Goal: Complete application form: Complete application form

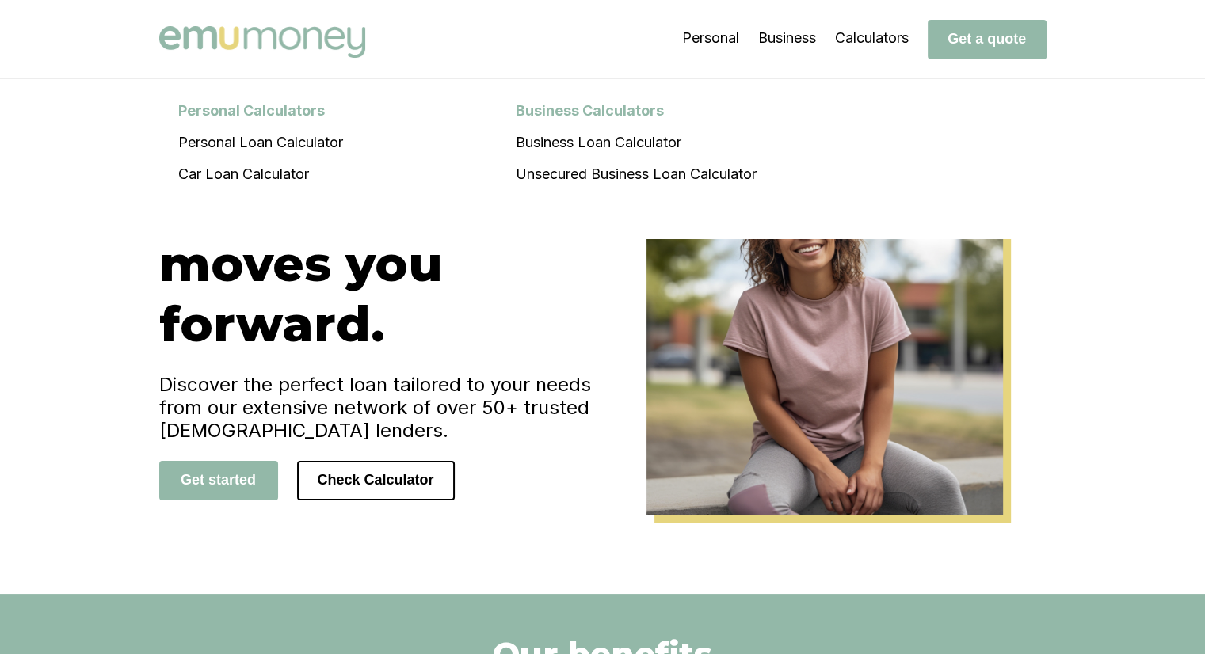
click at [974, 48] on button "Get a quote" at bounding box center [987, 40] width 119 height 40
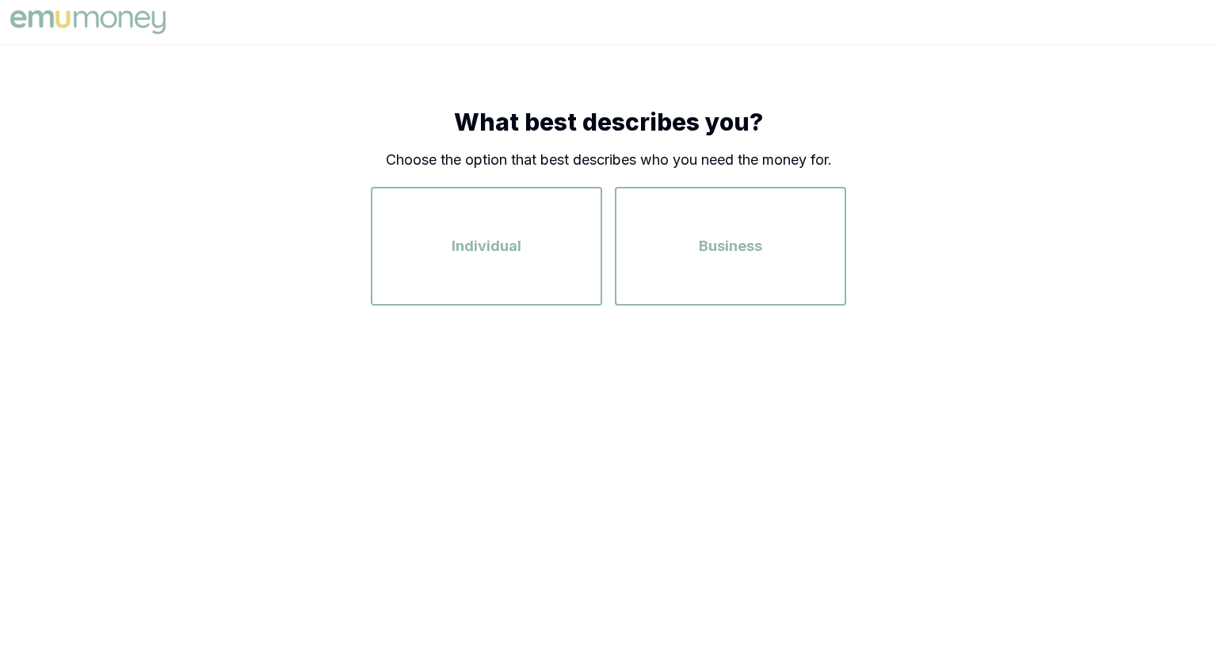
click at [493, 260] on div "Individual" at bounding box center [486, 246] width 203 height 90
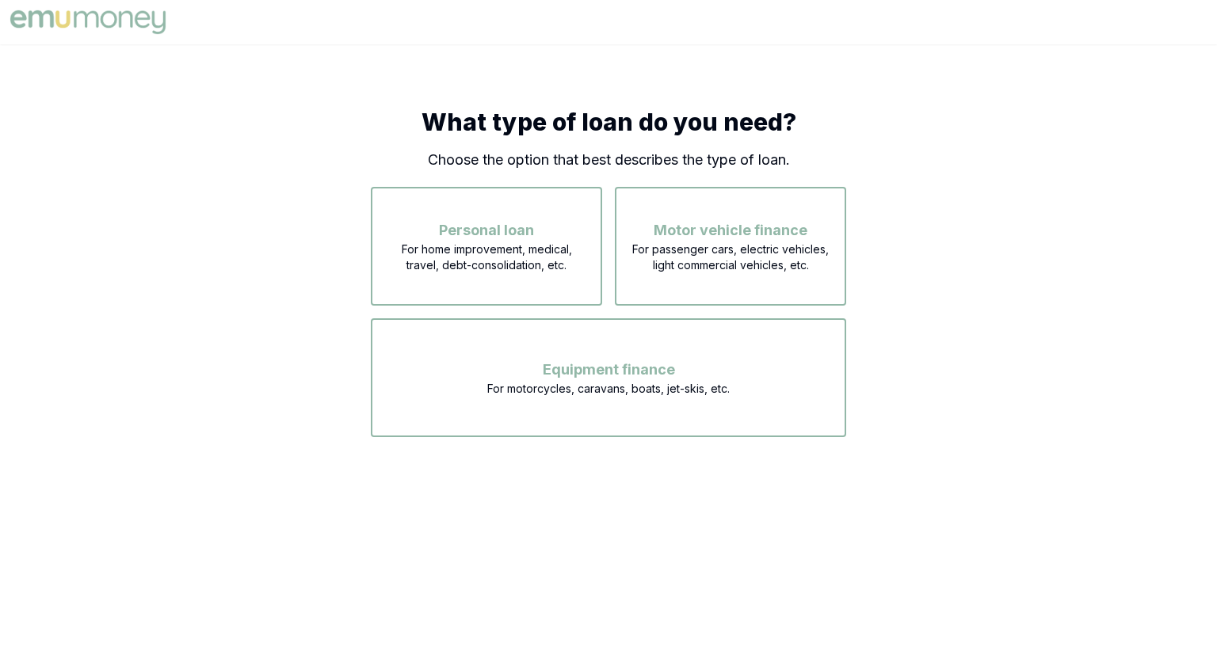
click at [501, 235] on span "Personal loan" at bounding box center [486, 230] width 95 height 22
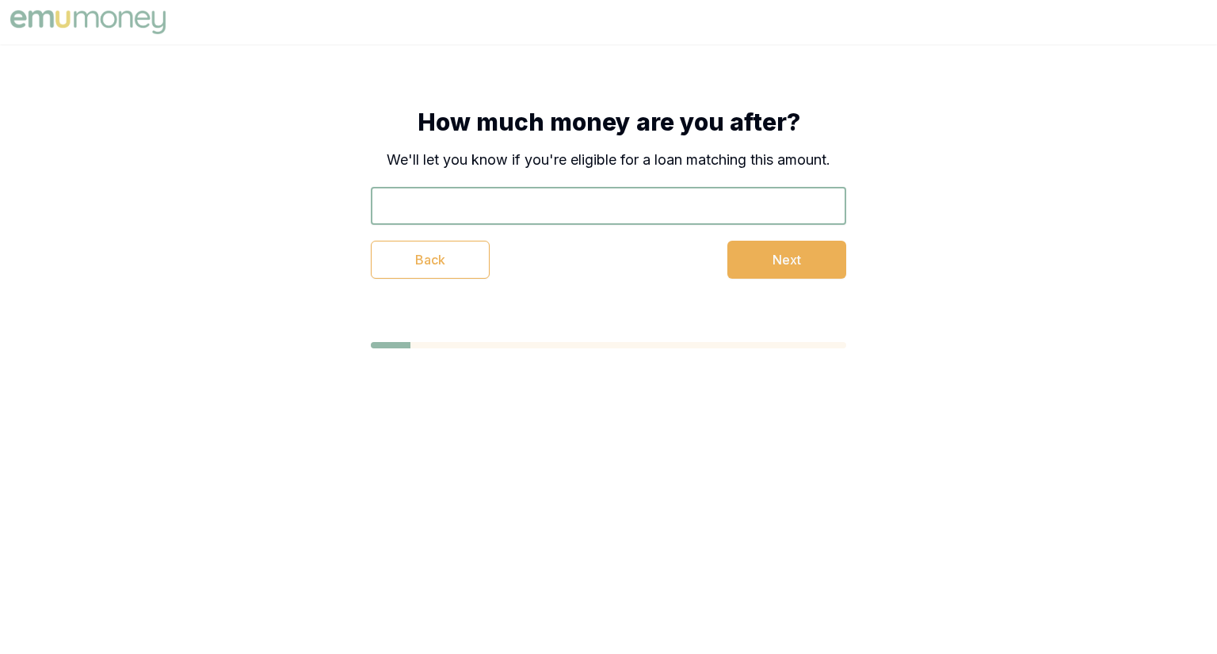
click at [545, 222] on input "text" at bounding box center [608, 206] width 475 height 38
type input "$2,322"
click at [779, 256] on button "Next" at bounding box center [786, 260] width 119 height 38
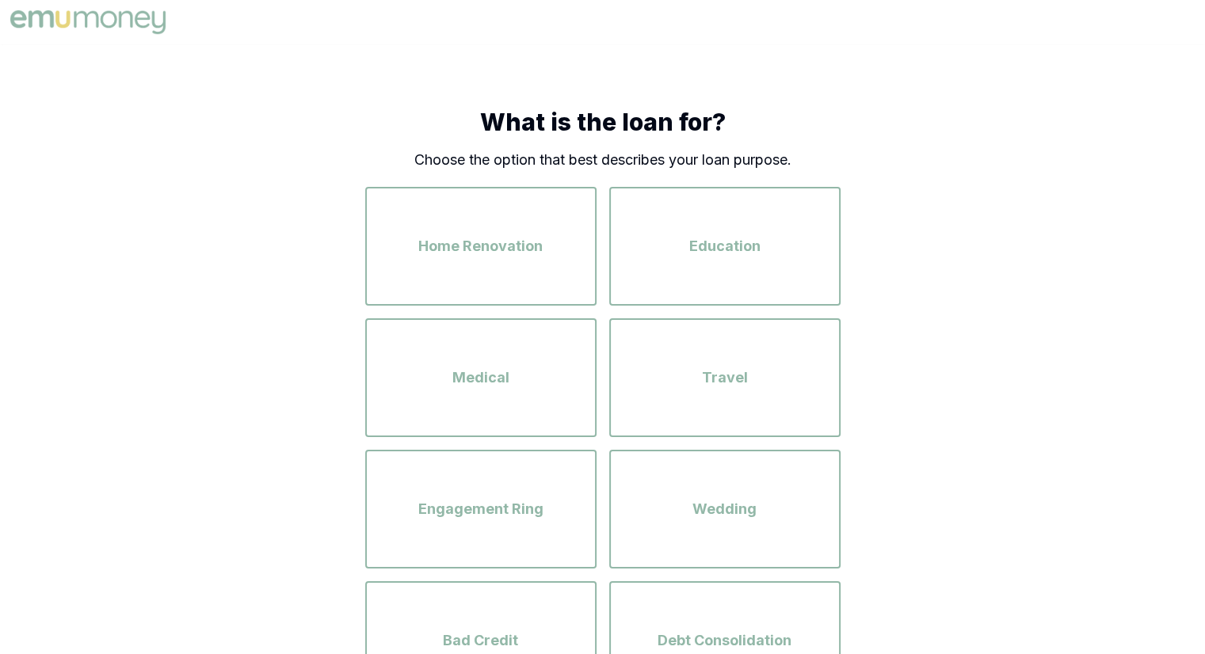
click at [769, 256] on div "Education" at bounding box center [725, 246] width 203 height 90
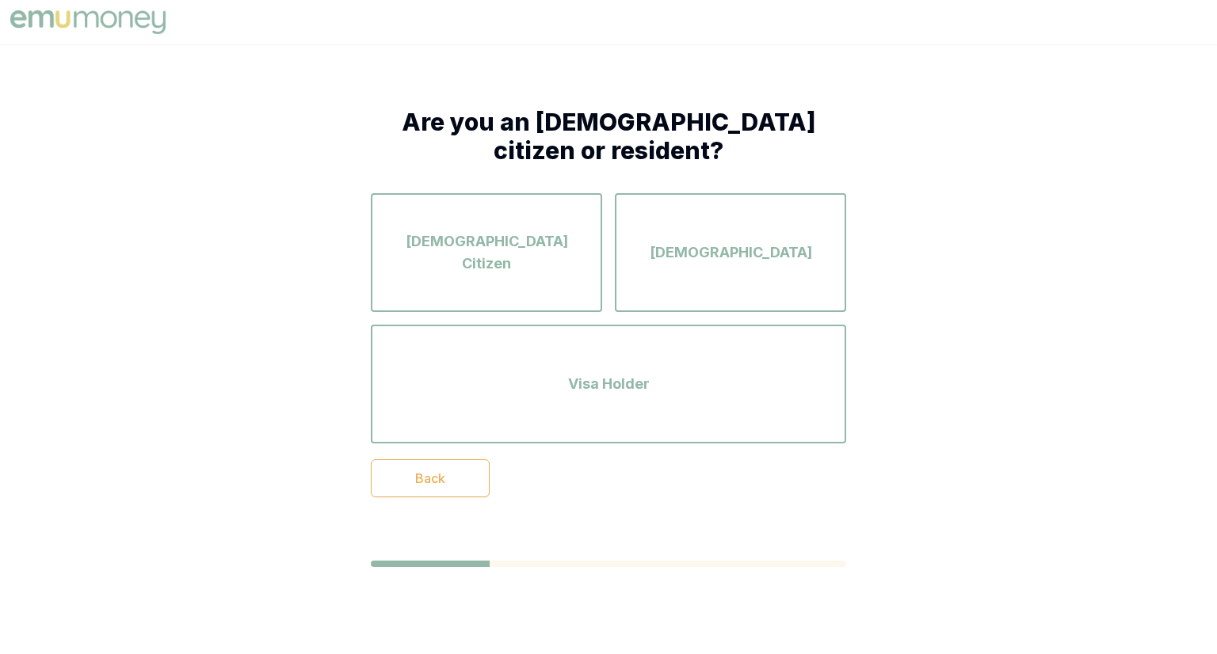
click at [431, 238] on div "[DEMOGRAPHIC_DATA] Citizen" at bounding box center [486, 253] width 203 height 90
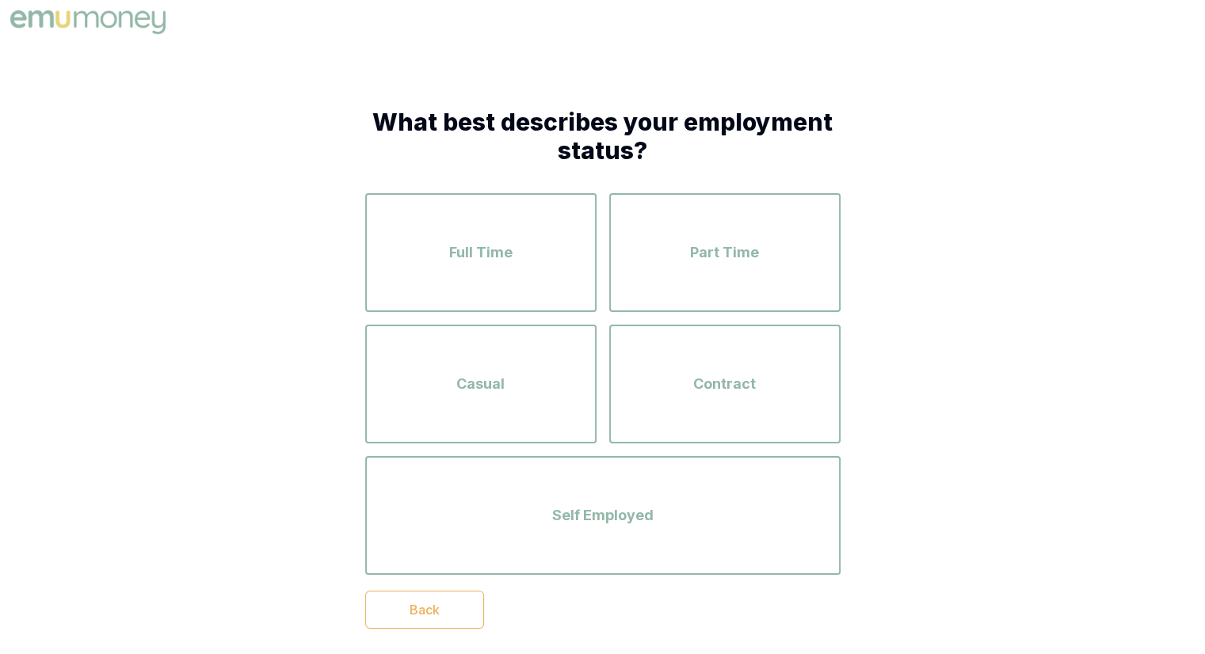
click at [485, 235] on div "Full Time" at bounding box center [481, 253] width 203 height 90
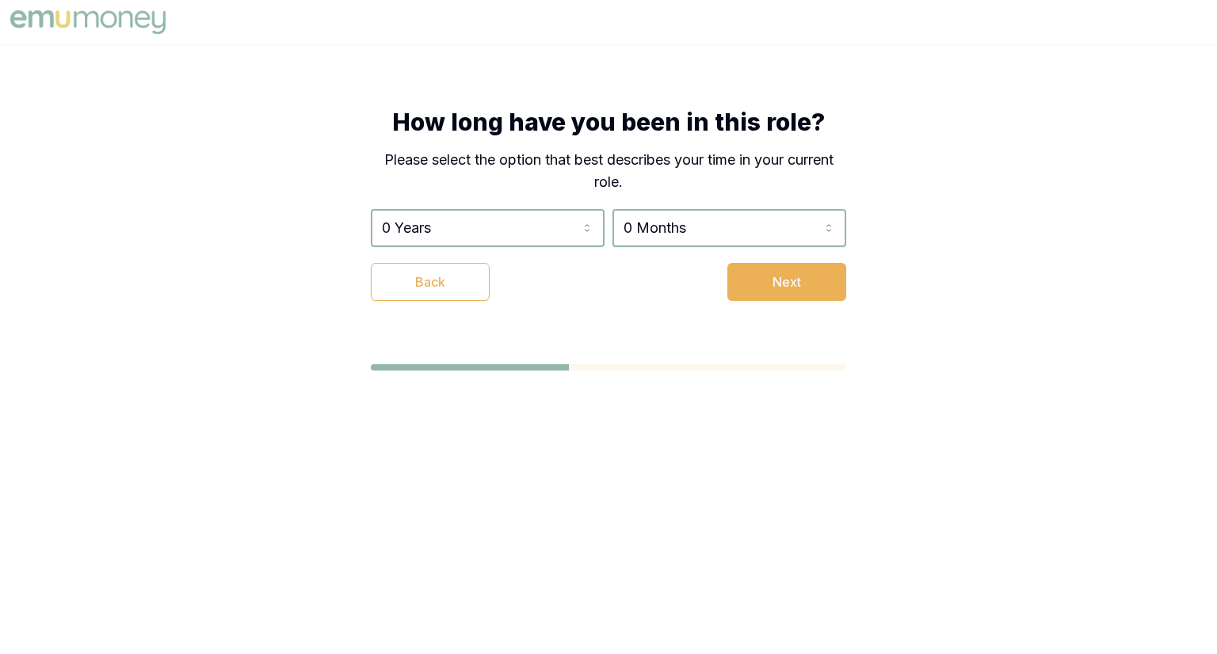
click at [486, 231] on html "How long have you been in this role? Please select the option that best describ…" at bounding box center [608, 327] width 1217 height 654
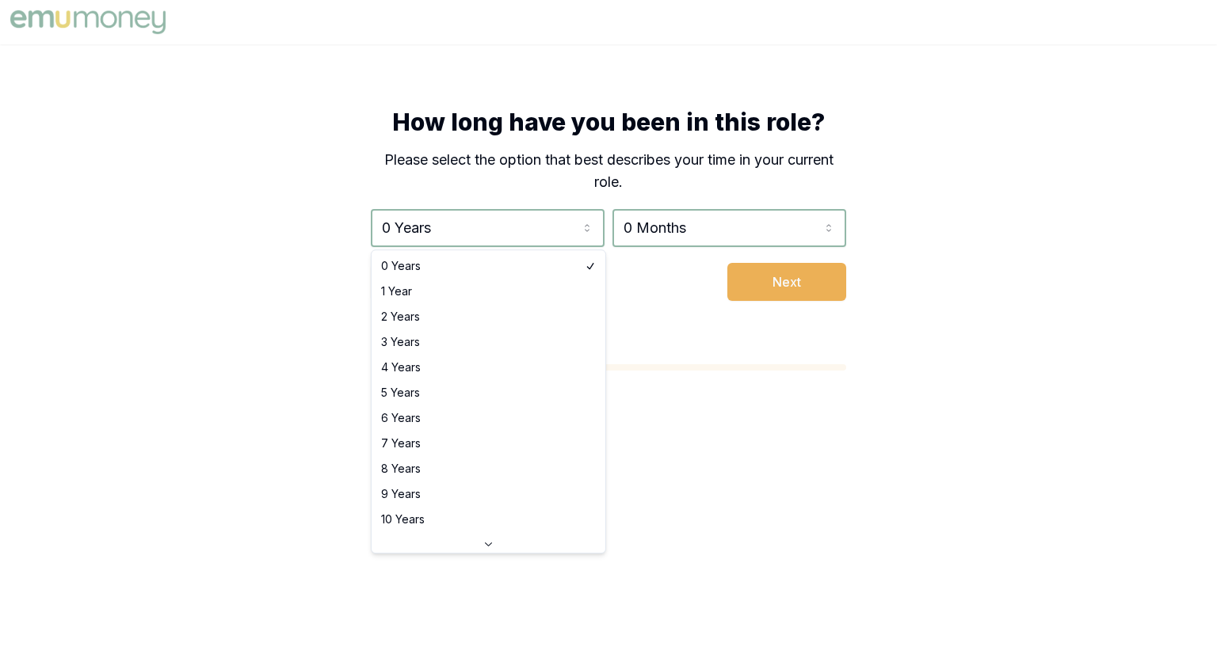
select select "1"
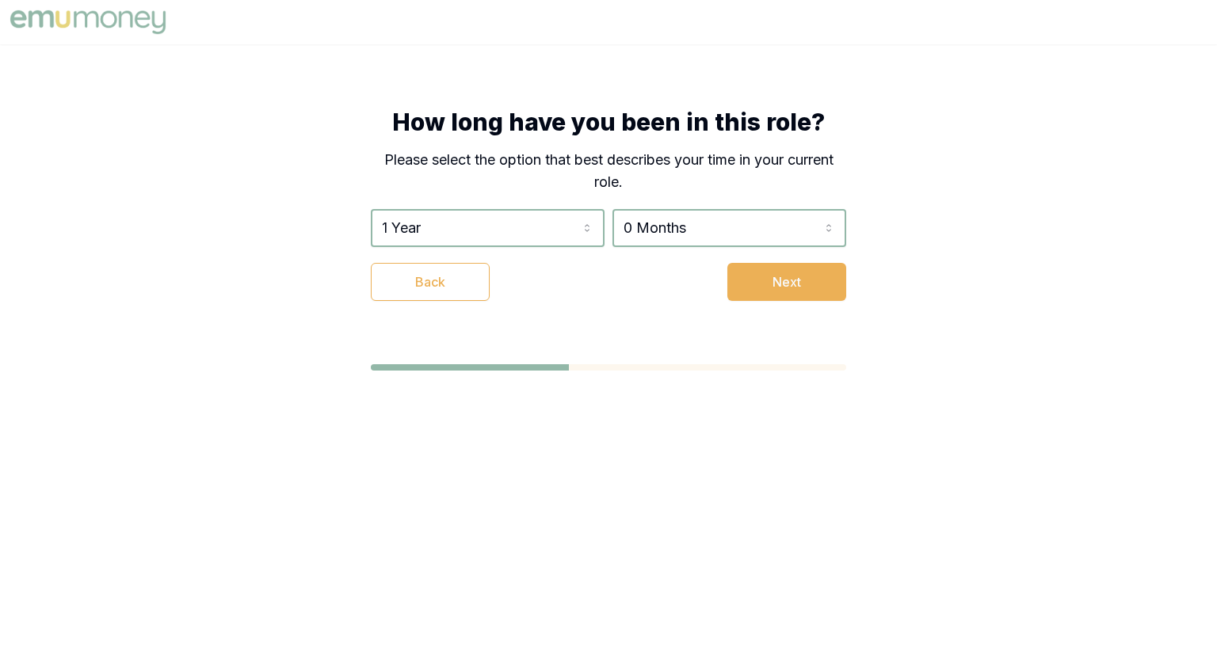
click at [807, 302] on div "How long have you been in this role? Please select the option that best describ…" at bounding box center [608, 204] width 602 height 320
click at [807, 295] on button "Next" at bounding box center [786, 282] width 119 height 38
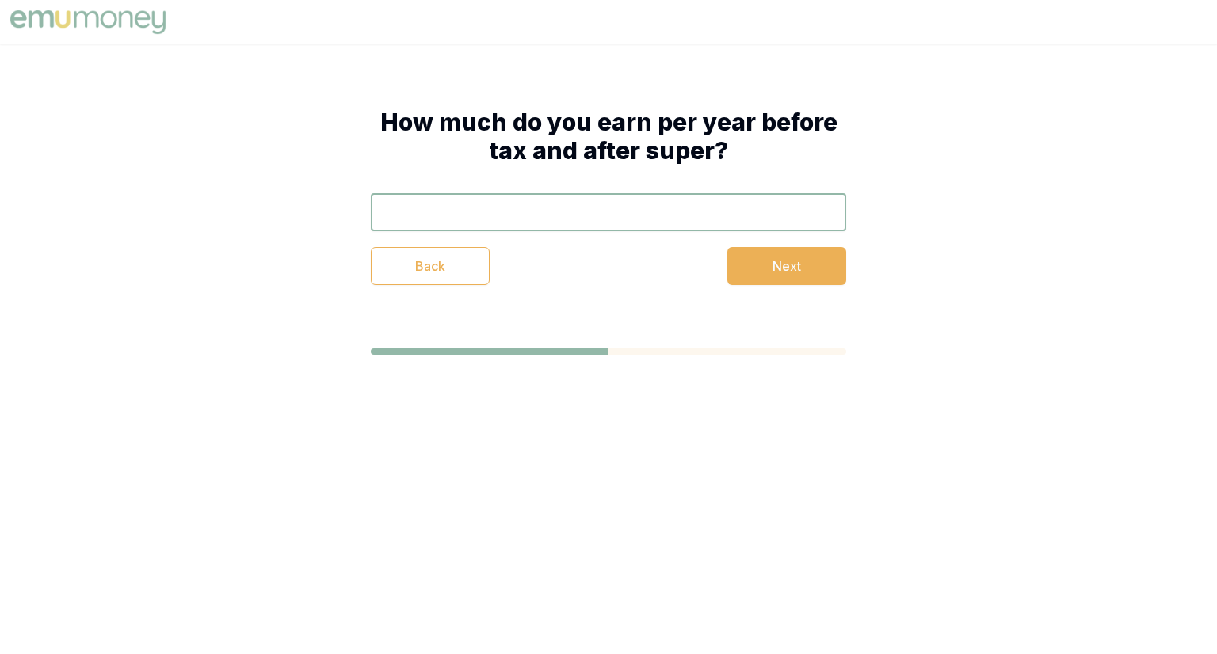
click at [533, 200] on input "text" at bounding box center [608, 212] width 475 height 38
type input "$343,333"
click at [779, 261] on button "Next" at bounding box center [786, 266] width 119 height 38
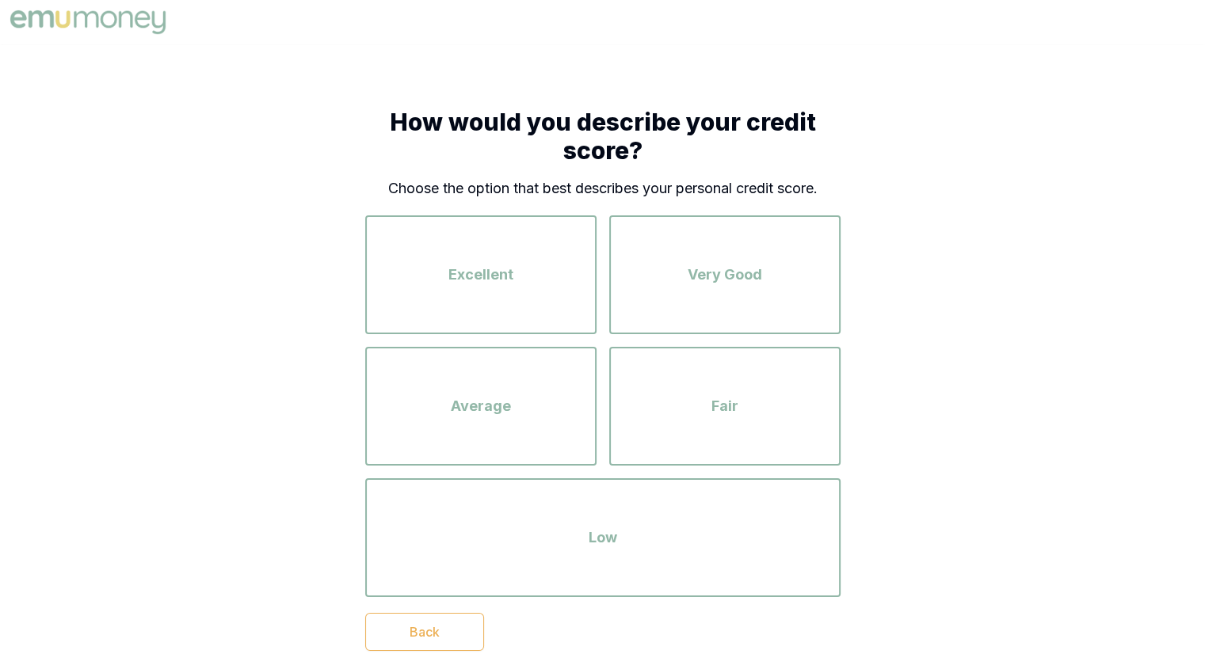
click at [513, 271] on div "Excellent" at bounding box center [481, 275] width 203 height 90
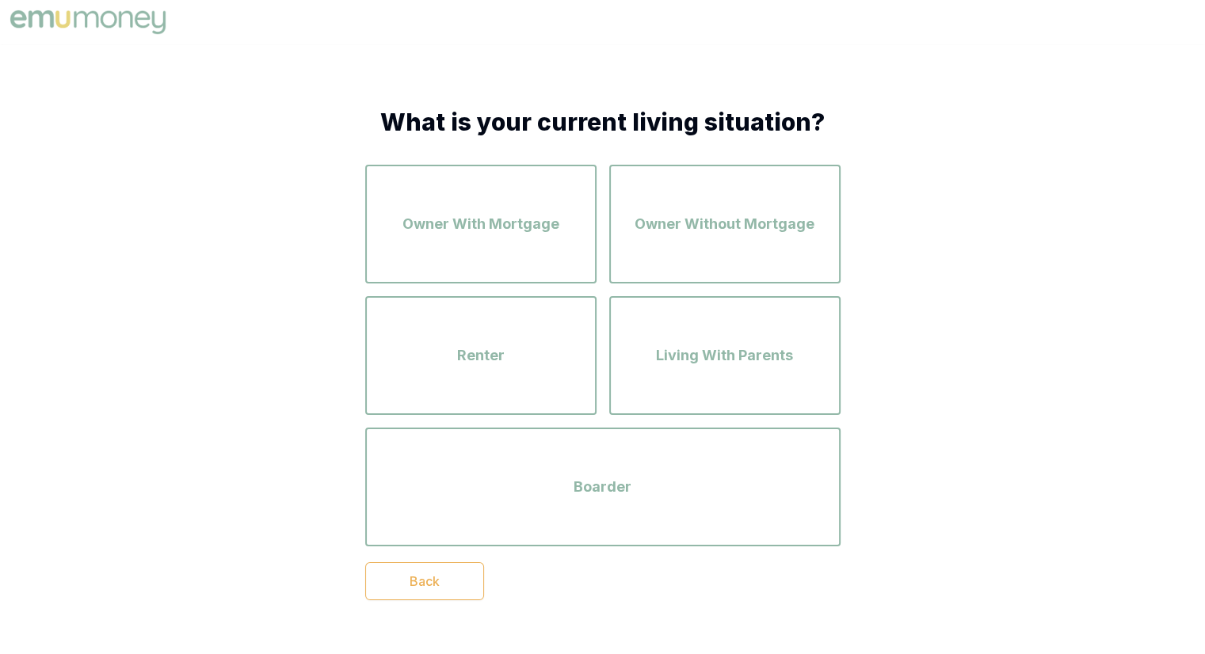
click at [486, 241] on div "Owner With Mortgage" at bounding box center [481, 224] width 203 height 90
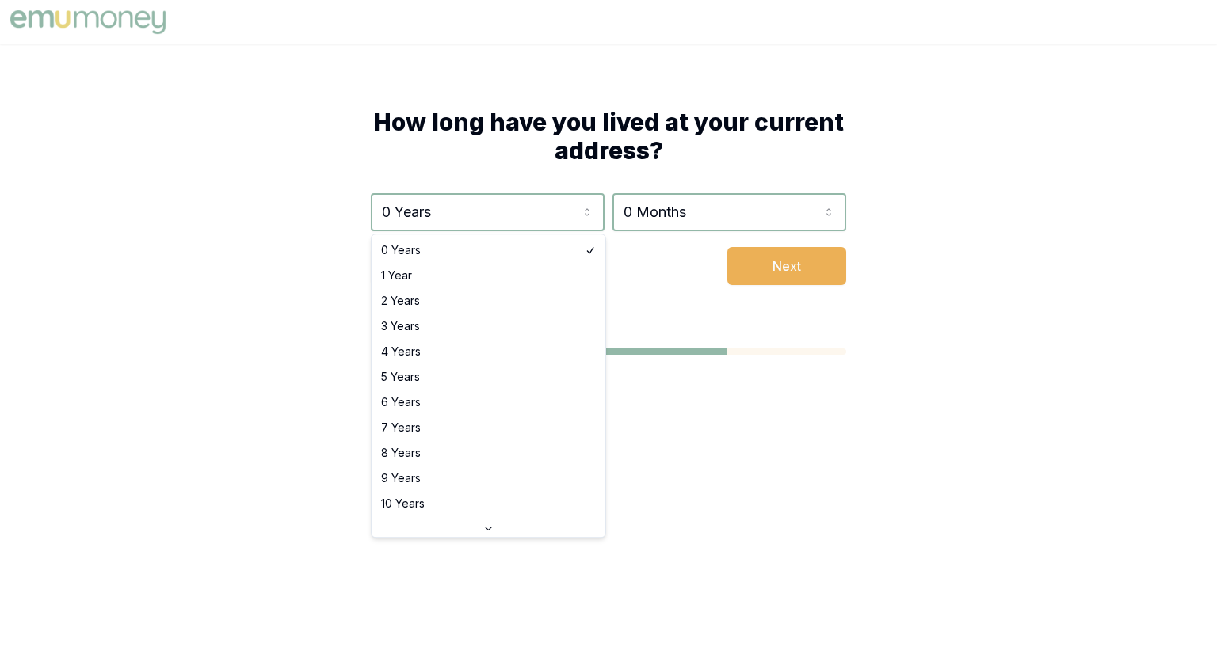
click at [504, 221] on html "How long have you lived at your current address? 0 Years 0 Years 1 Year 2 Years…" at bounding box center [608, 327] width 1217 height 654
select select "1"
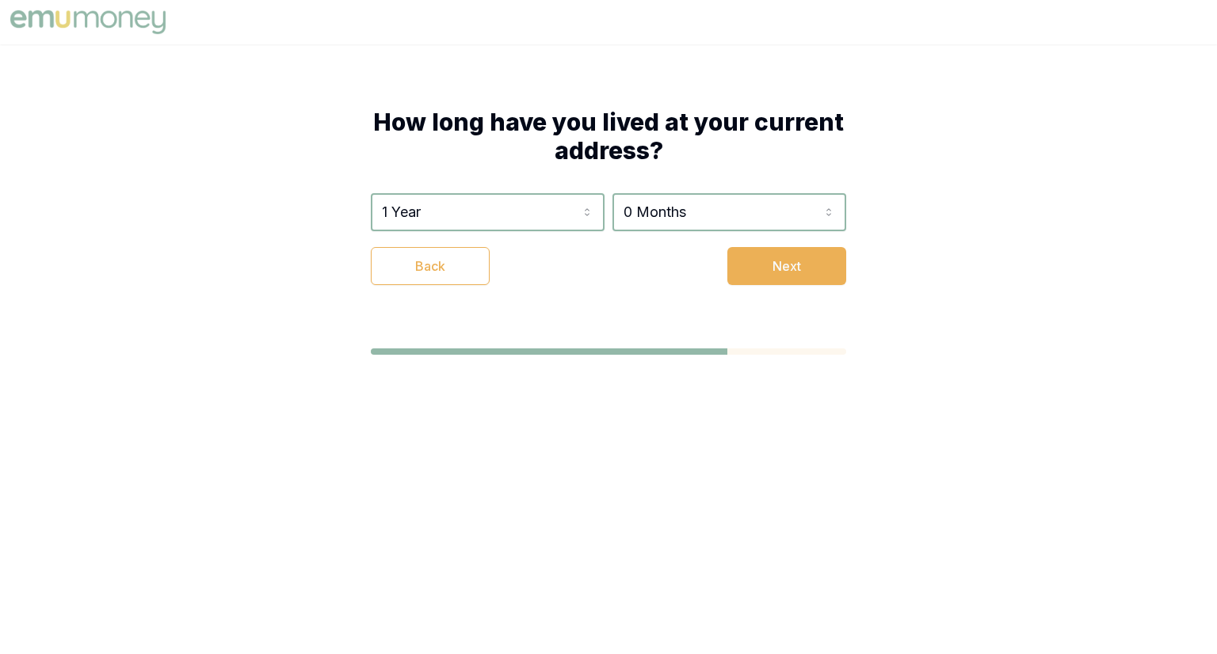
click at [761, 289] on div "How long have you lived at your current address? 1 Year 0 Years 1 Year 2 Years …" at bounding box center [608, 196] width 602 height 304
click at [766, 277] on button "Next" at bounding box center [786, 266] width 119 height 38
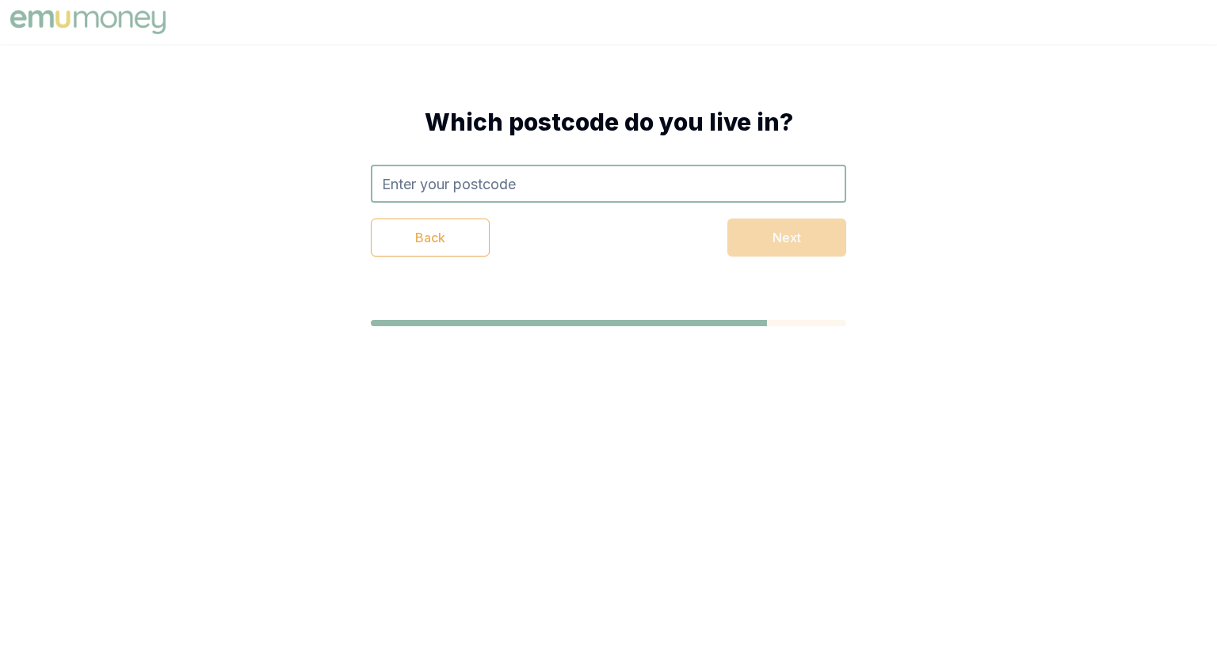
click at [527, 177] on input "text" at bounding box center [608, 184] width 475 height 38
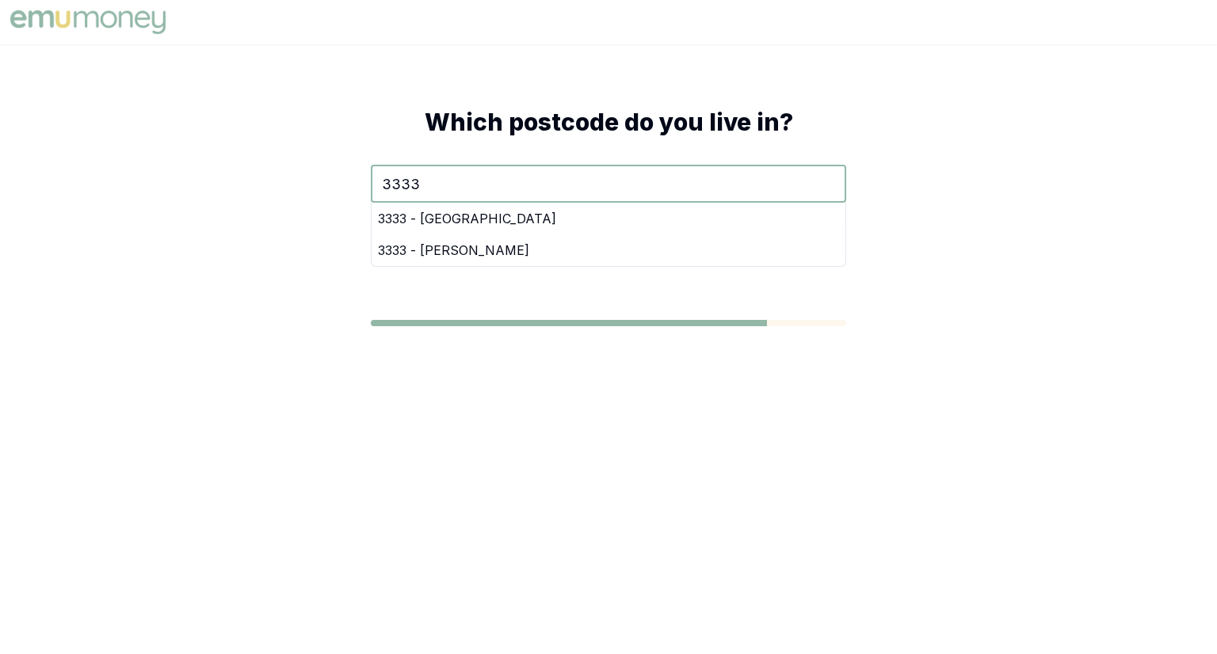
type input "3333"
click at [427, 226] on div "3333 - [GEOGRAPHIC_DATA]" at bounding box center [609, 219] width 474 height 32
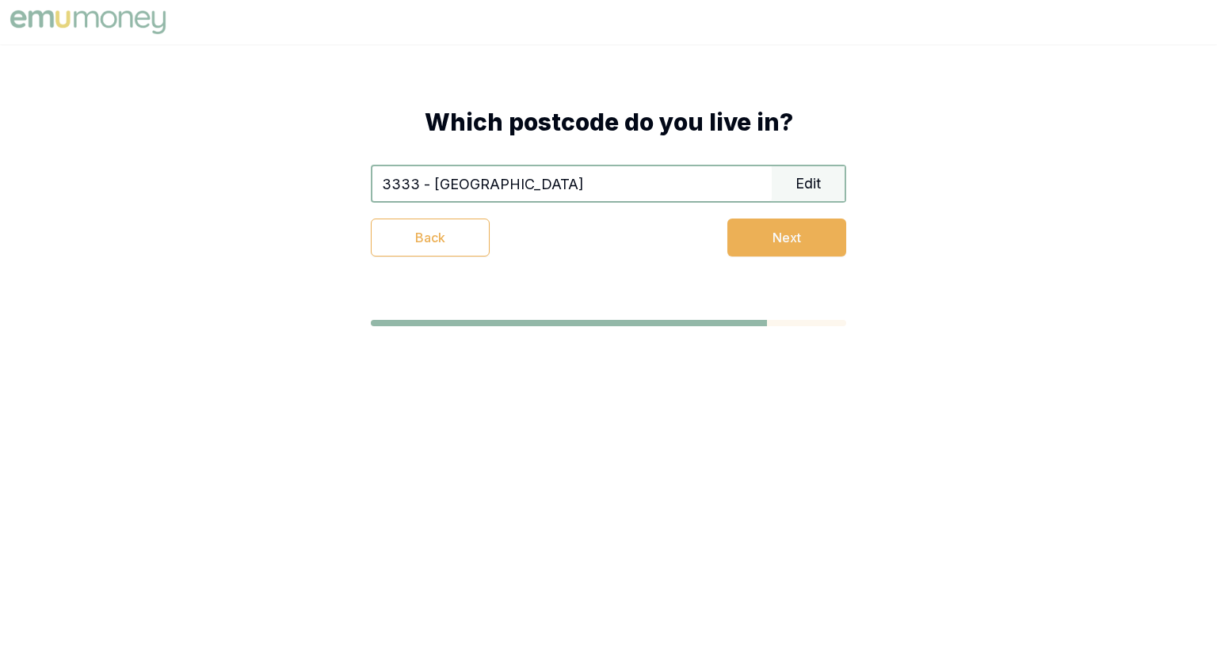
click at [767, 231] on button "Next" at bounding box center [786, 238] width 119 height 38
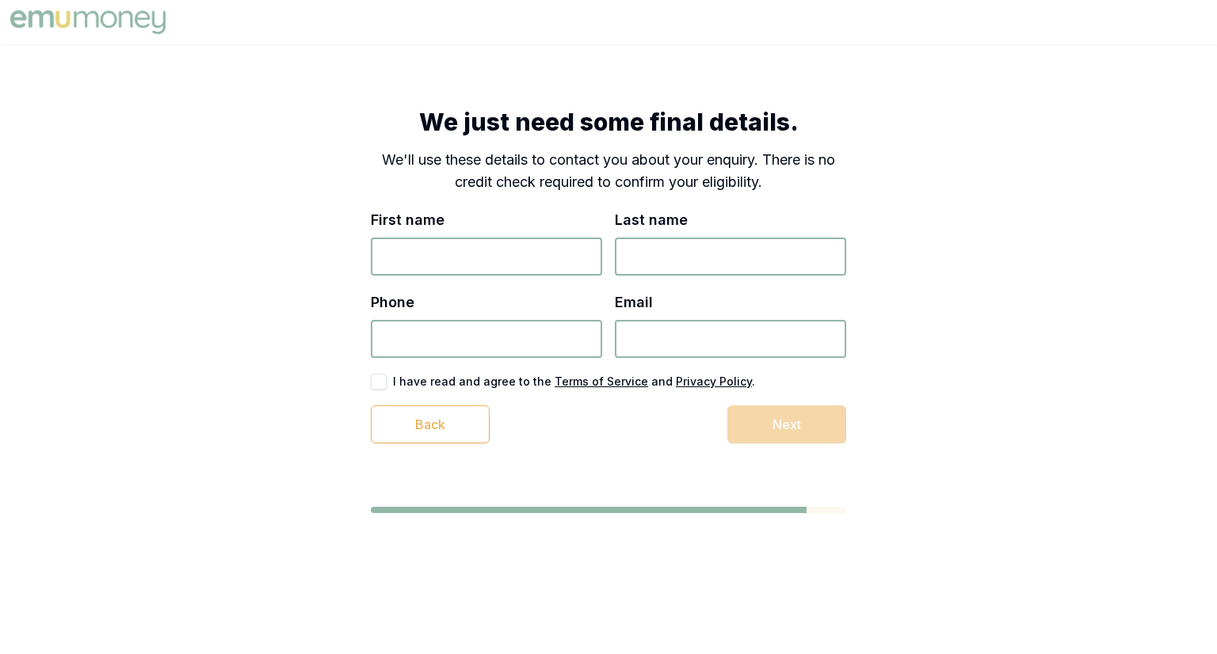
click at [498, 252] on input "First name" at bounding box center [486, 257] width 231 height 38
type input "test"
click at [639, 239] on input "Last name" at bounding box center [730, 257] width 231 height 38
type input "test"
click at [502, 325] on input "Phone" at bounding box center [486, 339] width 231 height 38
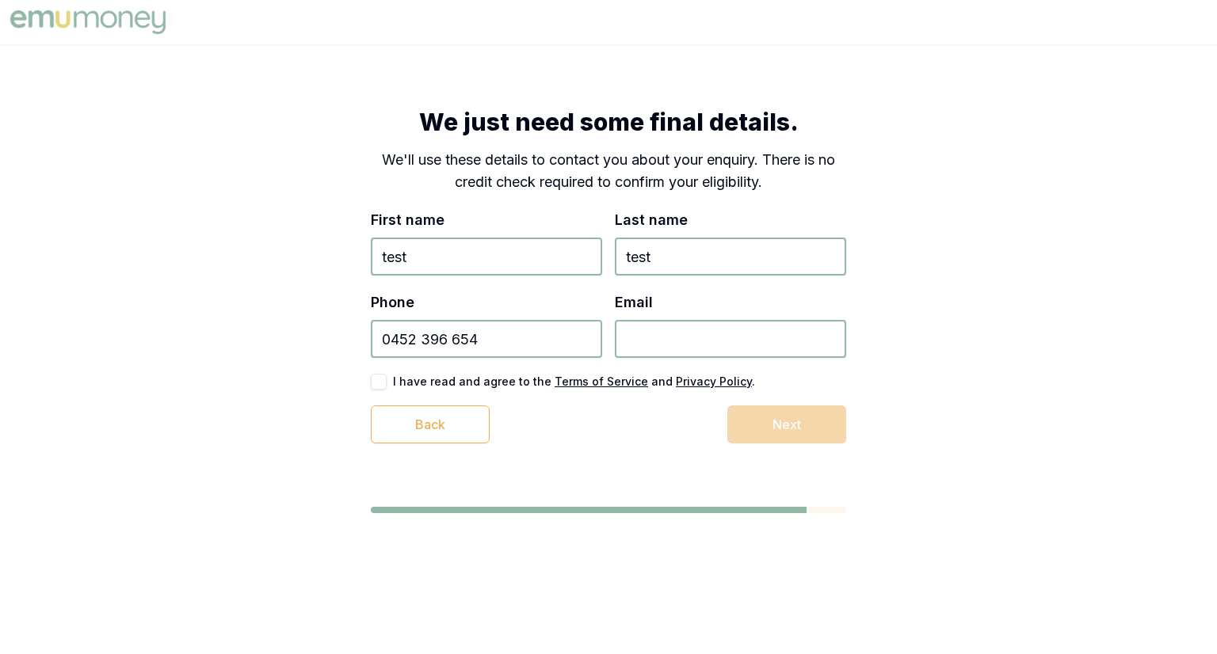
type input "0452 396 654"
click at [372, 378] on button "button" at bounding box center [379, 382] width 16 height 16
click at [774, 432] on div "Back Next" at bounding box center [608, 425] width 475 height 38
click at [739, 343] on input "Email" at bounding box center [730, 339] width 231 height 38
type input "[EMAIL_ADDRESS][DOMAIN_NAME]"
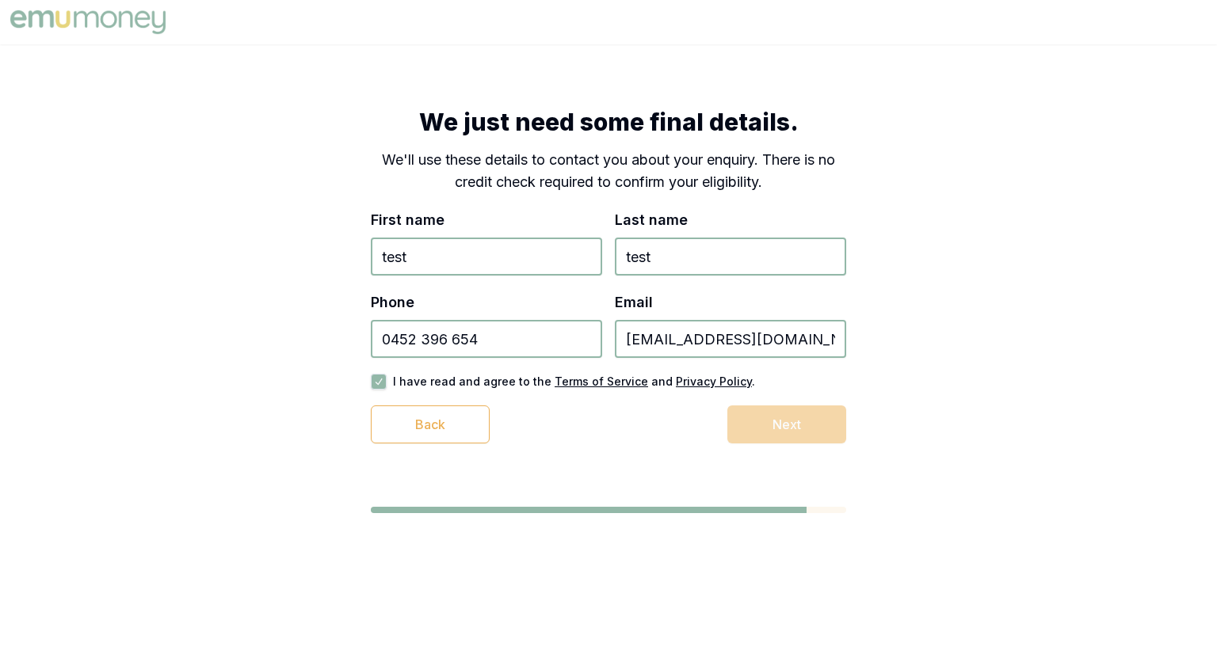
type button "on"
click at [658, 439] on div "Back Next" at bounding box center [608, 425] width 475 height 38
click at [837, 428] on button "Next" at bounding box center [786, 425] width 119 height 38
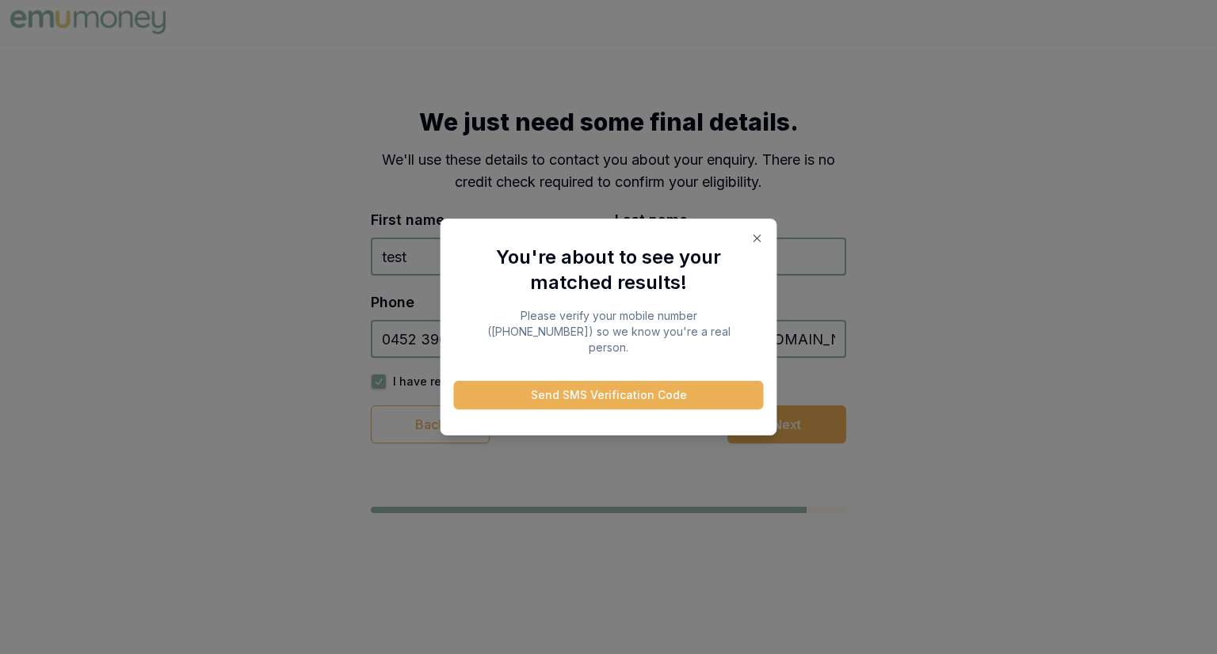
click at [761, 244] on icon "button" at bounding box center [757, 238] width 13 height 13
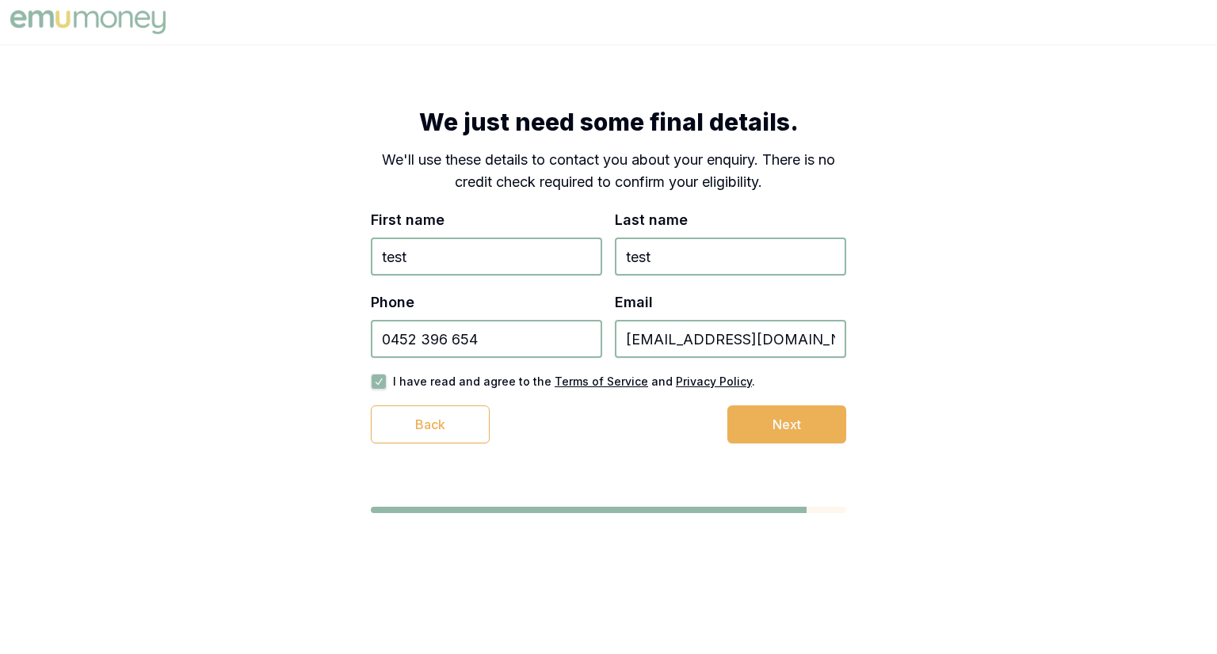
drag, startPoint x: 515, startPoint y: 342, endPoint x: 348, endPoint y: 357, distance: 167.8
click at [348, 357] on div "We just need some final details. We'll use these details to contact you about y…" at bounding box center [608, 275] width 602 height 463
click at [498, 311] on div "Phone [PHONE_NUMBER]" at bounding box center [486, 325] width 231 height 67
click at [497, 318] on div "Phone [PHONE_NUMBER]" at bounding box center [486, 325] width 231 height 67
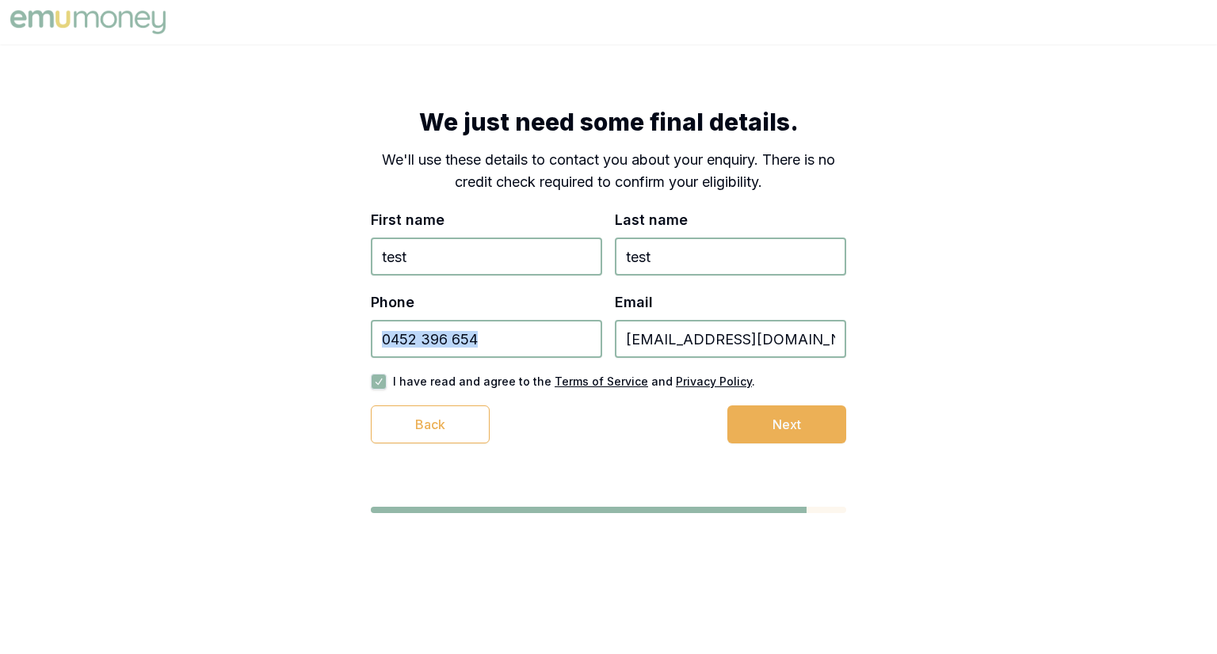
click at [124, 13] on img at bounding box center [87, 22] width 163 height 32
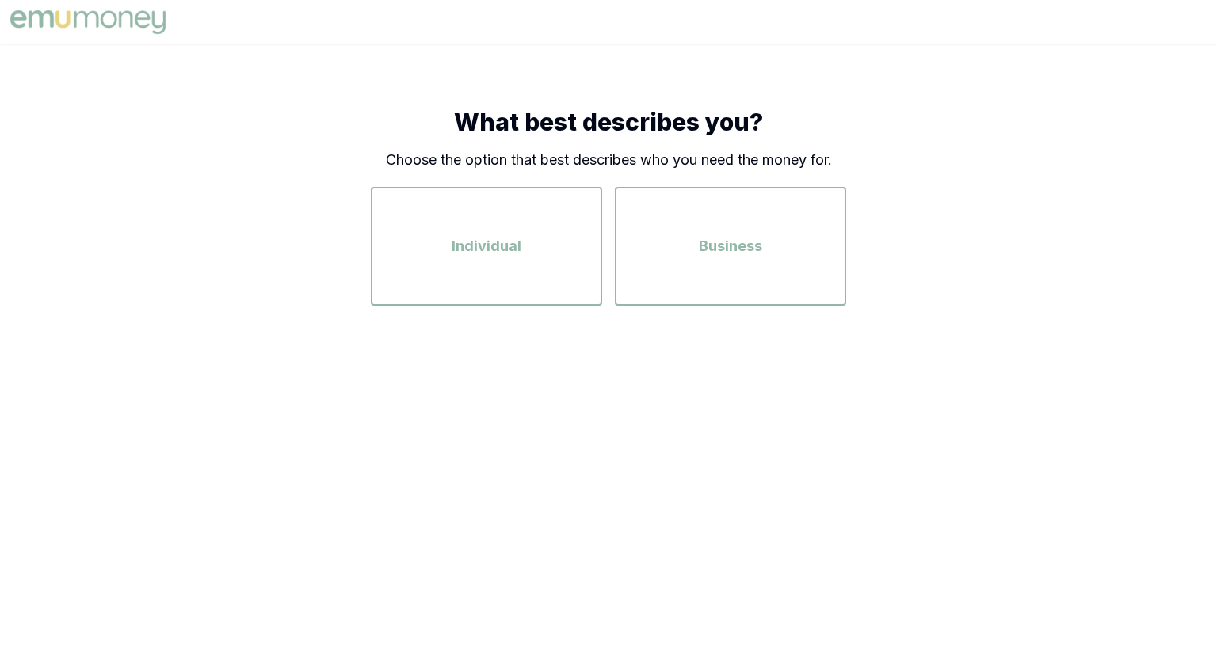
click at [124, 13] on img at bounding box center [87, 22] width 163 height 32
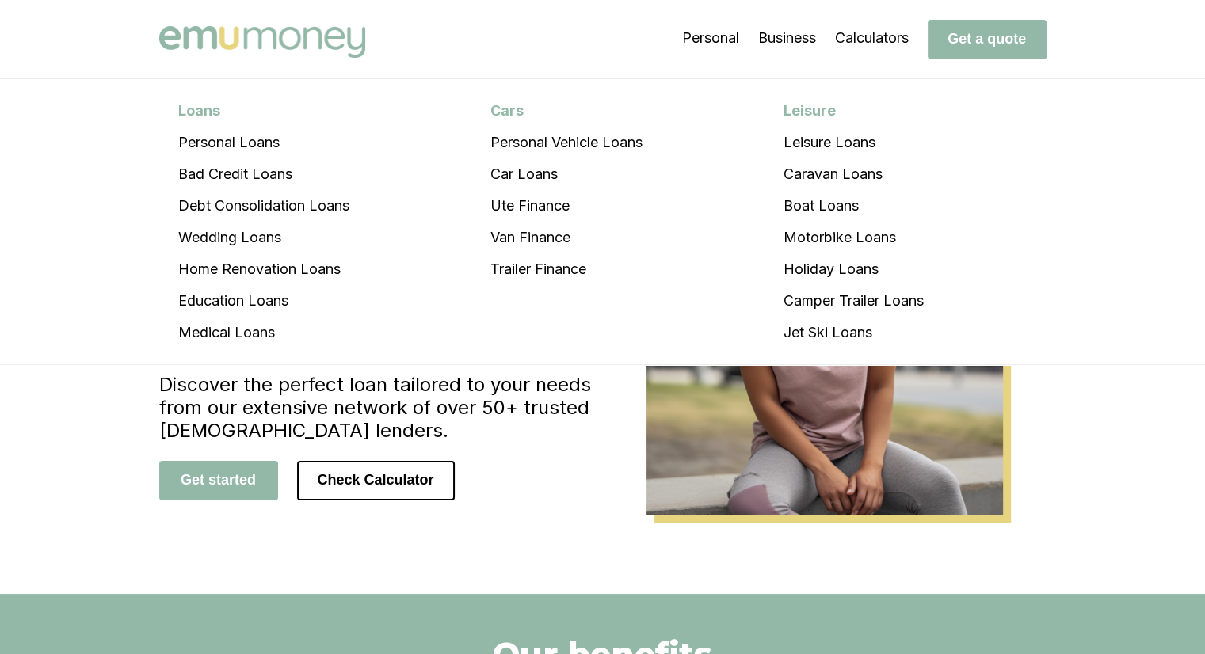
click at [233, 140] on li "Personal Loans" at bounding box center [263, 143] width 209 height 32
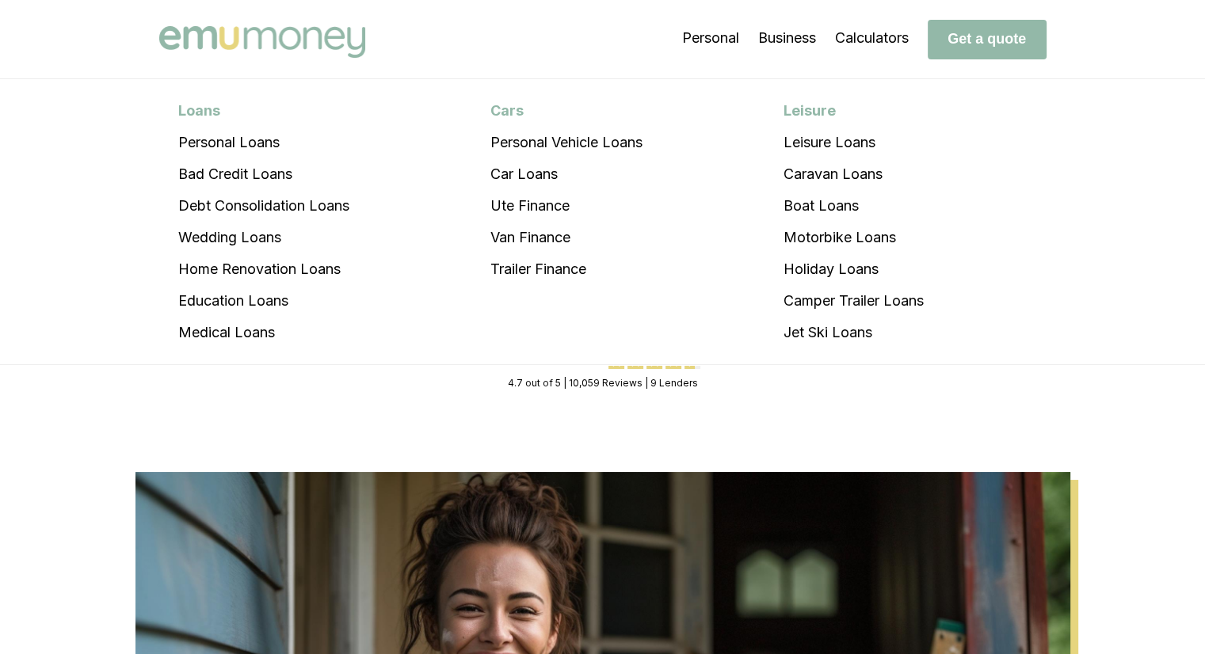
click at [568, 188] on li "Car Loans" at bounding box center [566, 174] width 190 height 32
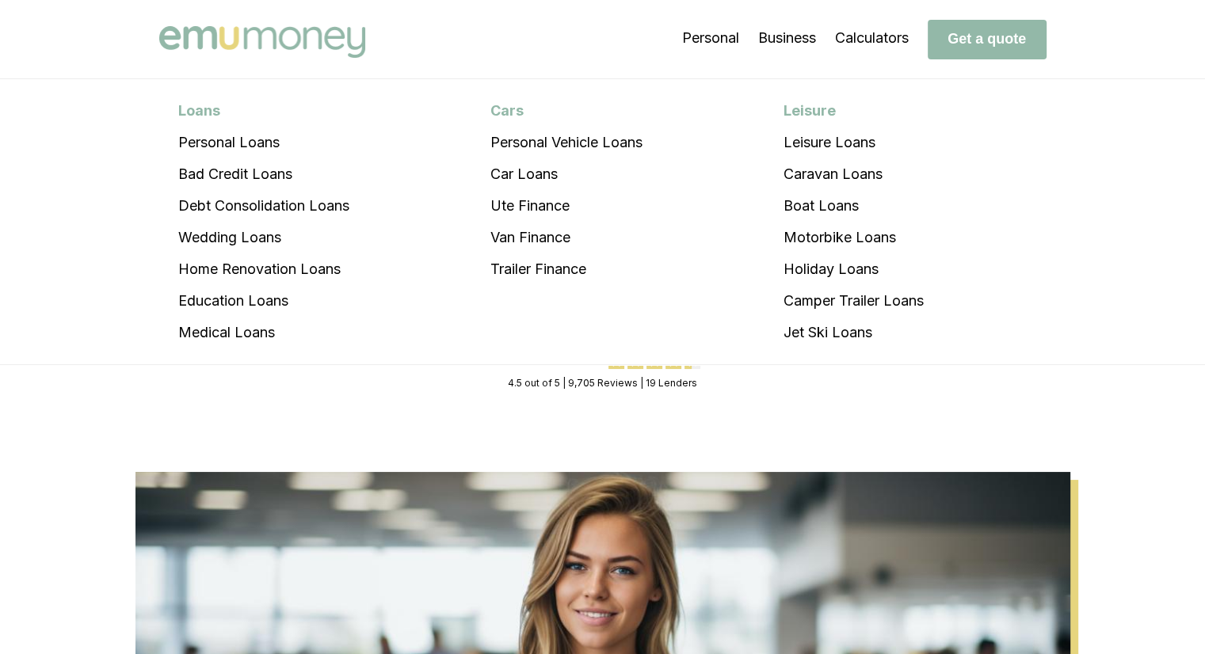
click at [296, 219] on li "Debt Consolidation Loans" at bounding box center [263, 206] width 209 height 32
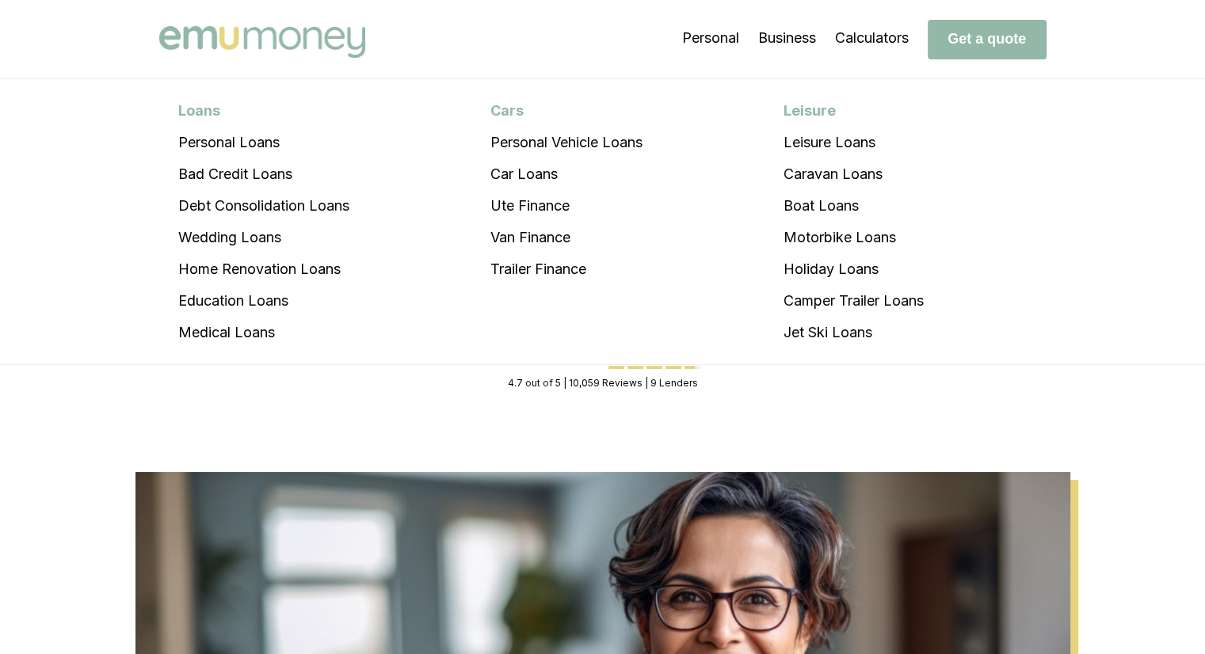
click at [241, 240] on li "Wedding Loans" at bounding box center [263, 238] width 209 height 32
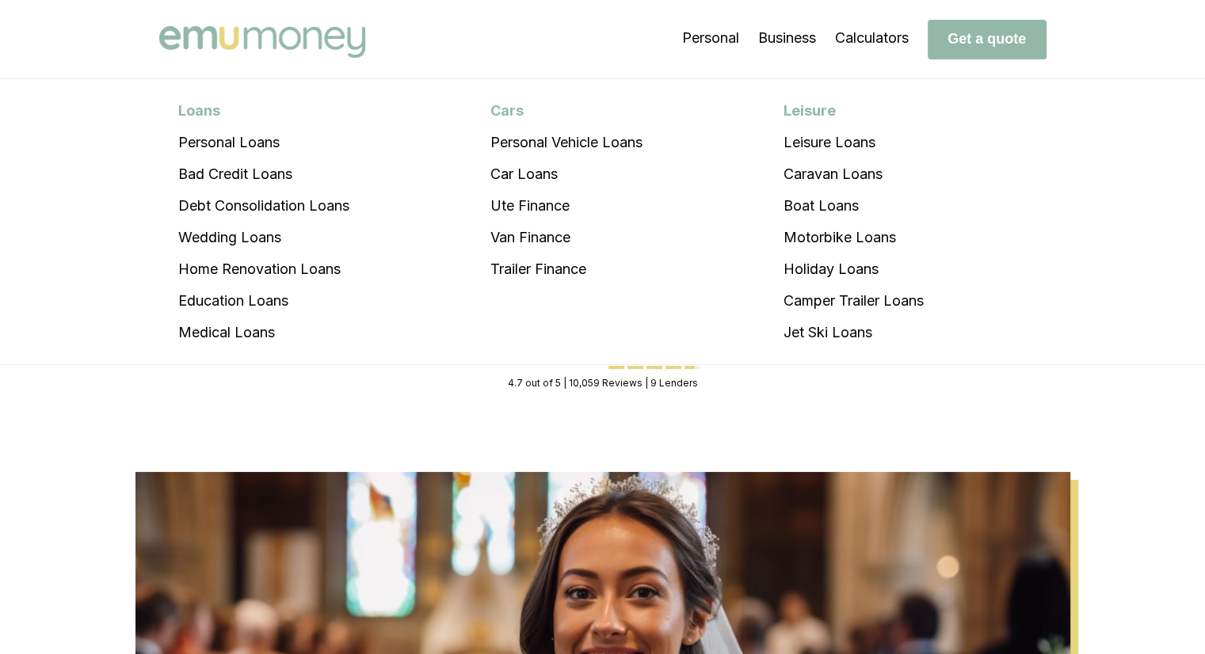
click at [870, 208] on li "Boat Loans" at bounding box center [854, 206] width 178 height 32
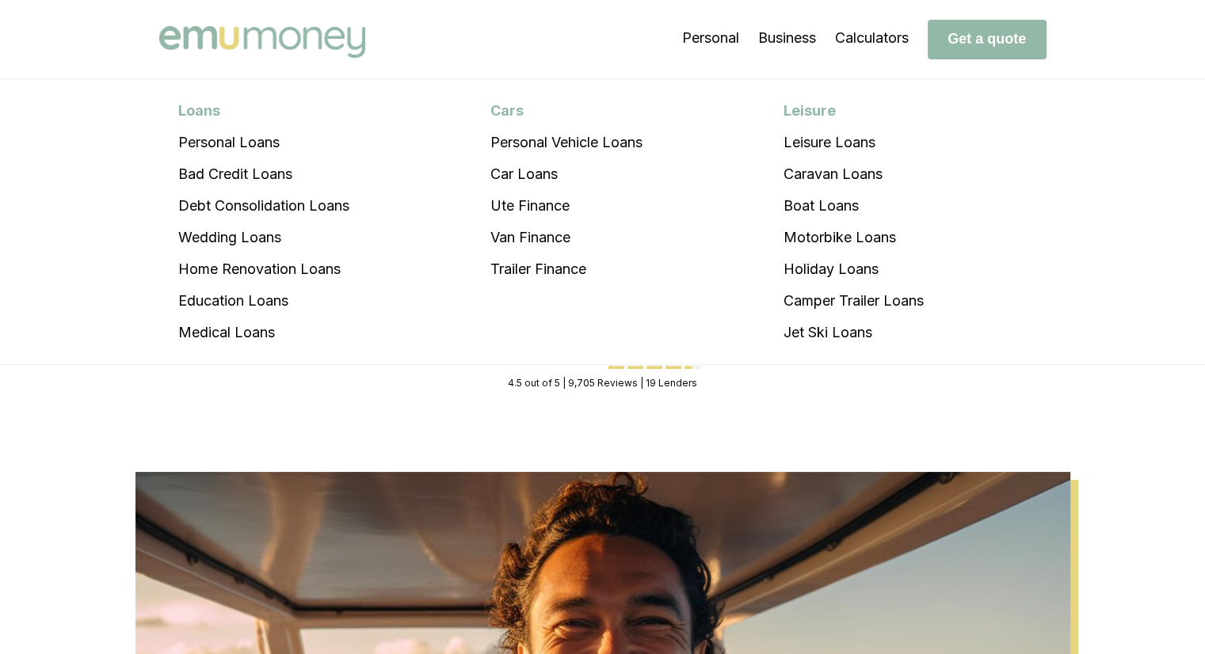
click at [227, 296] on li "Education Loans" at bounding box center [263, 301] width 209 height 32
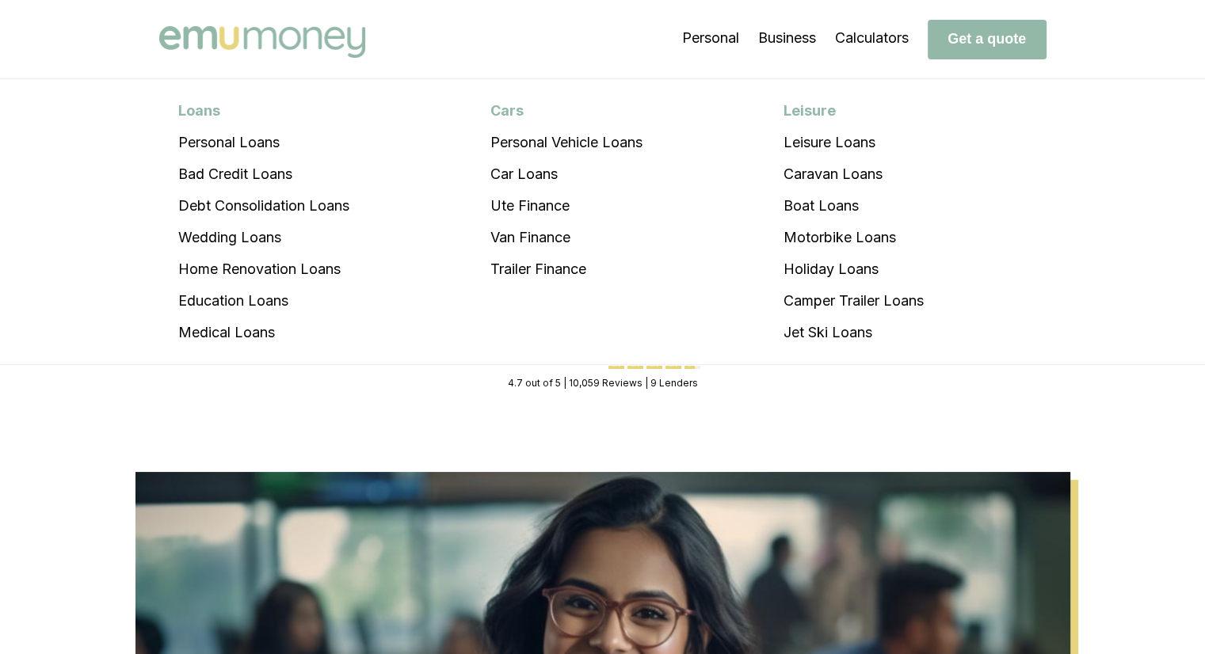
click at [546, 181] on li "Car Loans" at bounding box center [566, 174] width 190 height 32
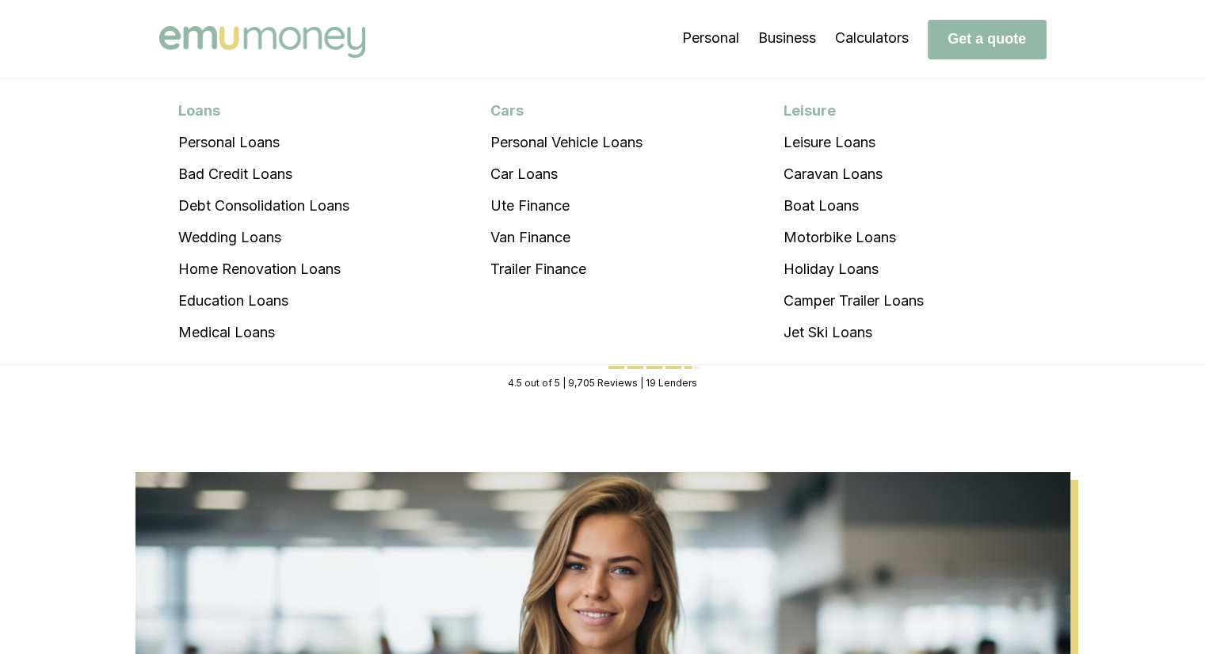
click at [220, 311] on li "Education Loans" at bounding box center [263, 301] width 209 height 32
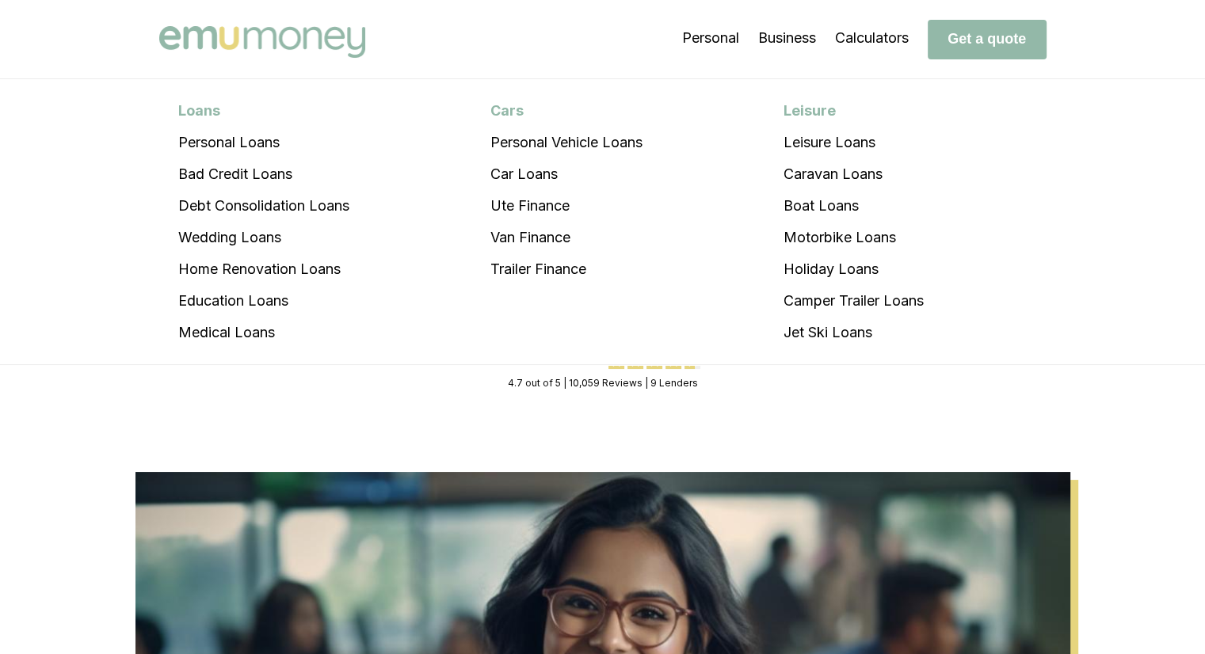
click at [554, 277] on li "Trailer Finance" at bounding box center [566, 270] width 190 height 32
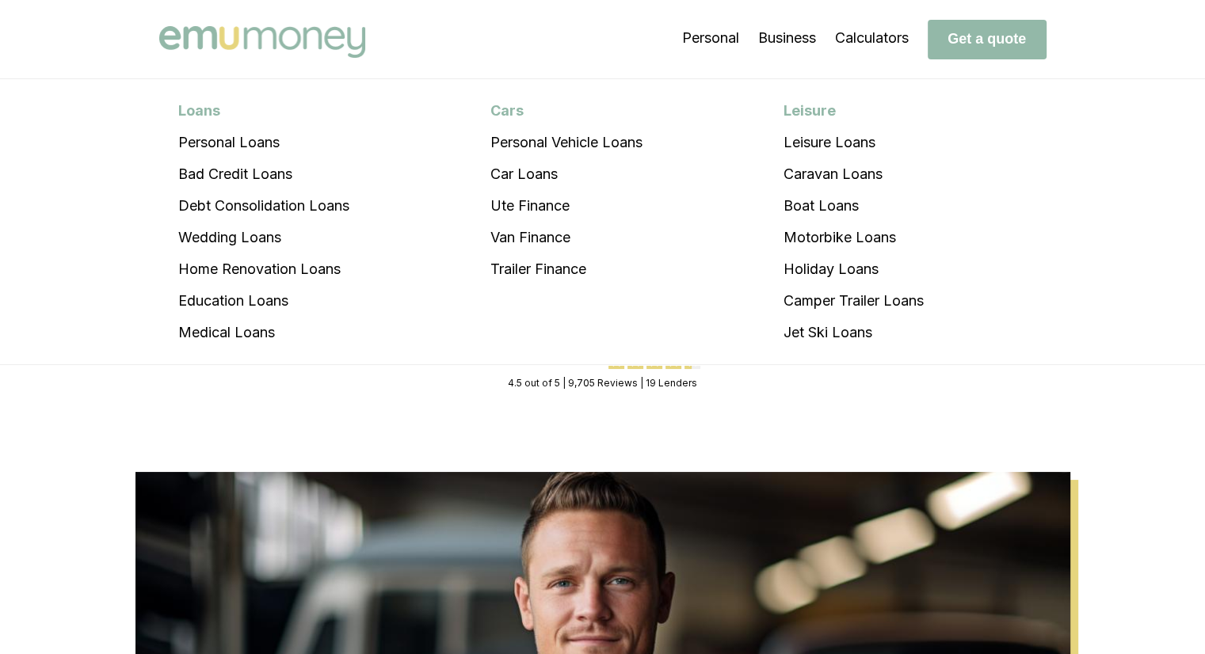
click at [532, 128] on li "Personal Vehicle Loans" at bounding box center [566, 143] width 190 height 32
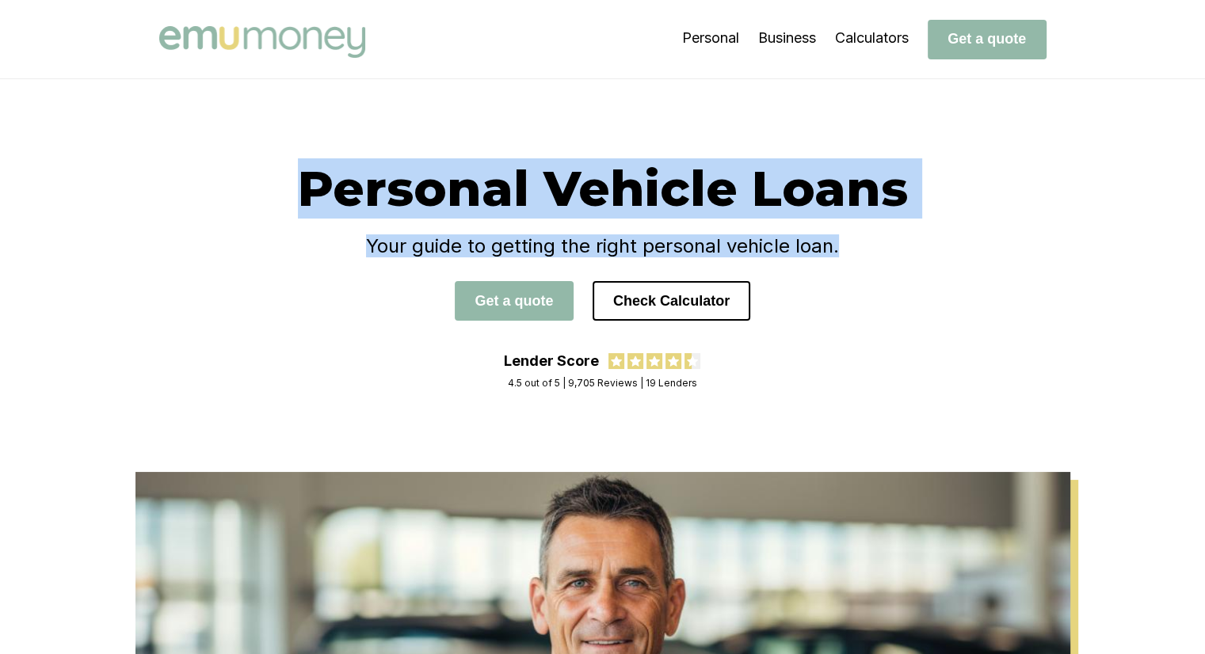
drag, startPoint x: 427, startPoint y: 227, endPoint x: 884, endPoint y: 362, distance: 476.6
click at [887, 362] on div "Personal Vehicle Loans Your guide to getting the right personal vehicle loan. G…" at bounding box center [603, 275] width 951 height 235
click at [880, 358] on div "Personal Vehicle Loans Your guide to getting the right personal vehicle loan. G…" at bounding box center [603, 275] width 951 height 235
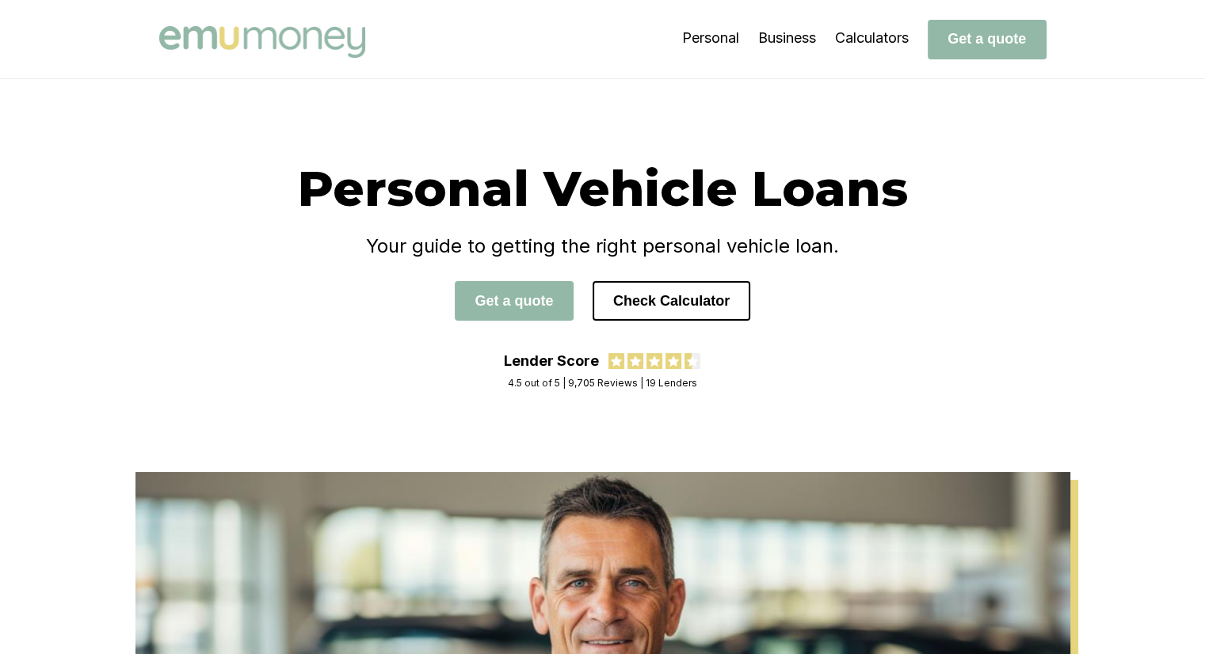
click at [858, 324] on div "Personal Vehicle Loans Your guide to getting the right personal vehicle loan. G…" at bounding box center [602, 255] width 887 height 194
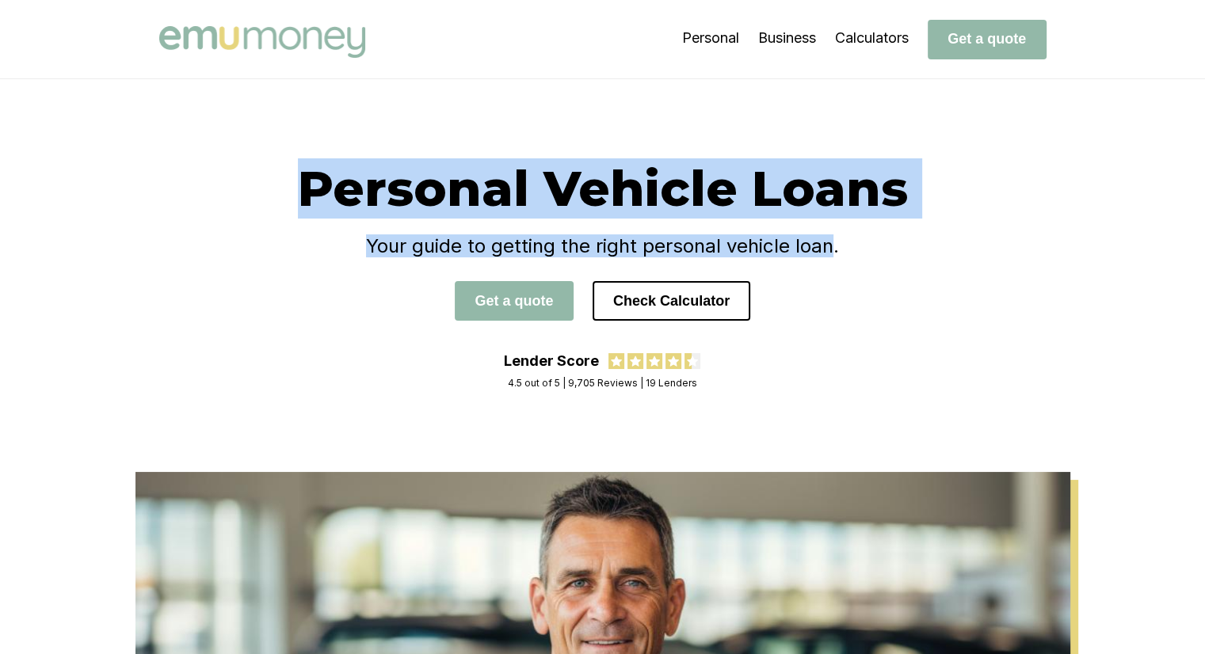
drag, startPoint x: 832, startPoint y: 307, endPoint x: 233, endPoint y: 173, distance: 613.8
click at [235, 175] on div "Personal Vehicle Loans Your guide to getting the right personal vehicle loan. G…" at bounding box center [602, 255] width 887 height 194
click at [246, 154] on div "Personal Vehicle Loans Your guide to getting the right personal vehicle loan. G…" at bounding box center [602, 275] width 1205 height 393
drag, startPoint x: 260, startPoint y: 152, endPoint x: 891, endPoint y: 357, distance: 663.2
click at [891, 357] on div "Personal Vehicle Loans Your guide to getting the right personal vehicle loan. G…" at bounding box center [602, 275] width 1205 height 393
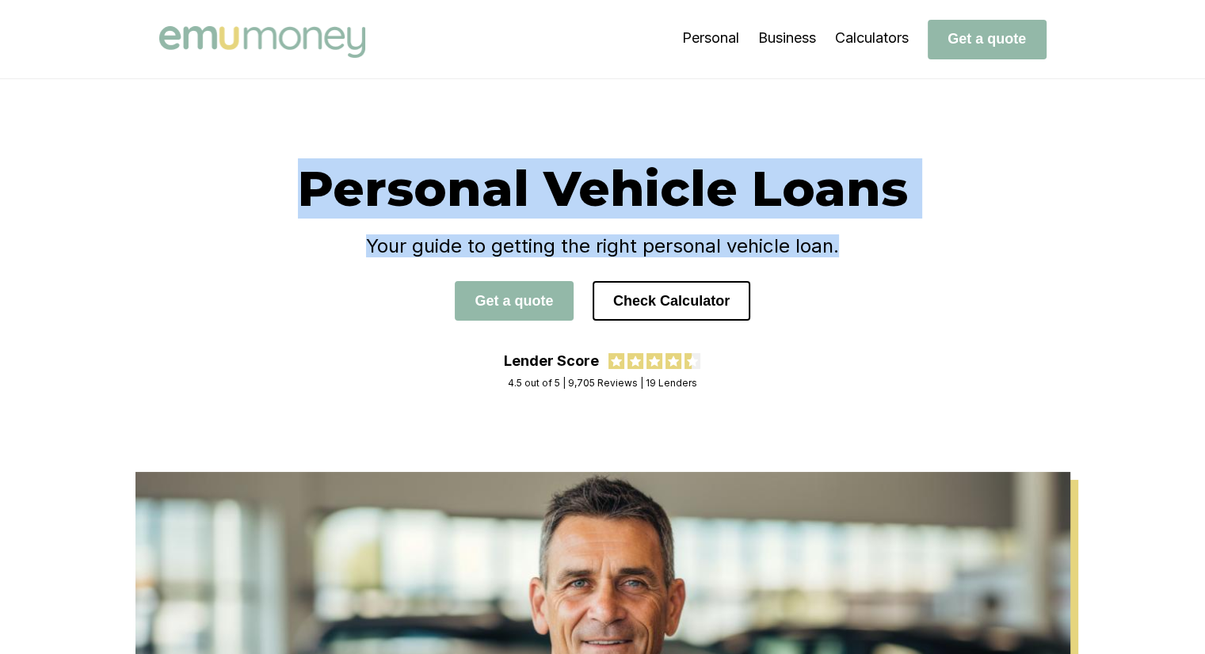
click at [883, 349] on div "Personal Vehicle Loans Your guide to getting the right personal vehicle loan. G…" at bounding box center [602, 255] width 887 height 194
drag, startPoint x: 835, startPoint y: 337, endPoint x: 309, endPoint y: 171, distance: 551.6
click at [318, 175] on div "Personal Vehicle Loans Your guide to getting the right personal vehicle loan. G…" at bounding box center [602, 255] width 887 height 194
click at [257, 148] on div "Personal Vehicle Loans Your guide to getting the right personal vehicle loan. G…" at bounding box center [602, 275] width 1205 height 393
drag, startPoint x: 317, startPoint y: 185, endPoint x: 830, endPoint y: 400, distance: 556.5
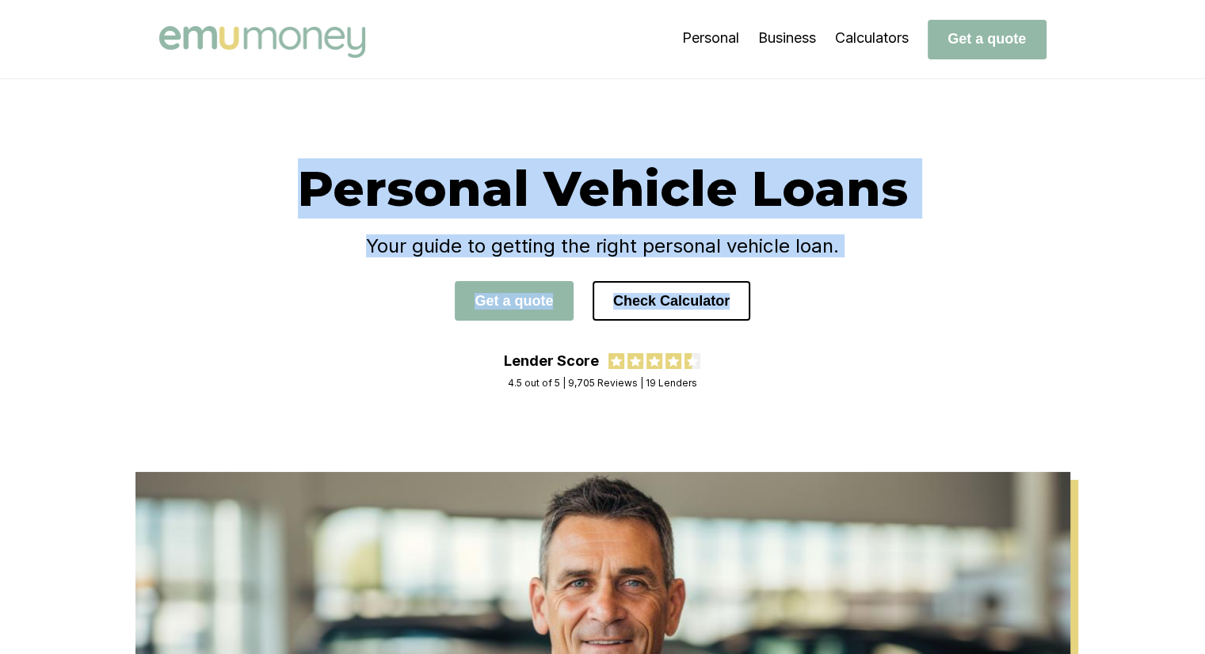
click at [831, 400] on div "Personal Vehicle Loans Your guide to getting the right personal vehicle loan. G…" at bounding box center [602, 275] width 1205 height 393
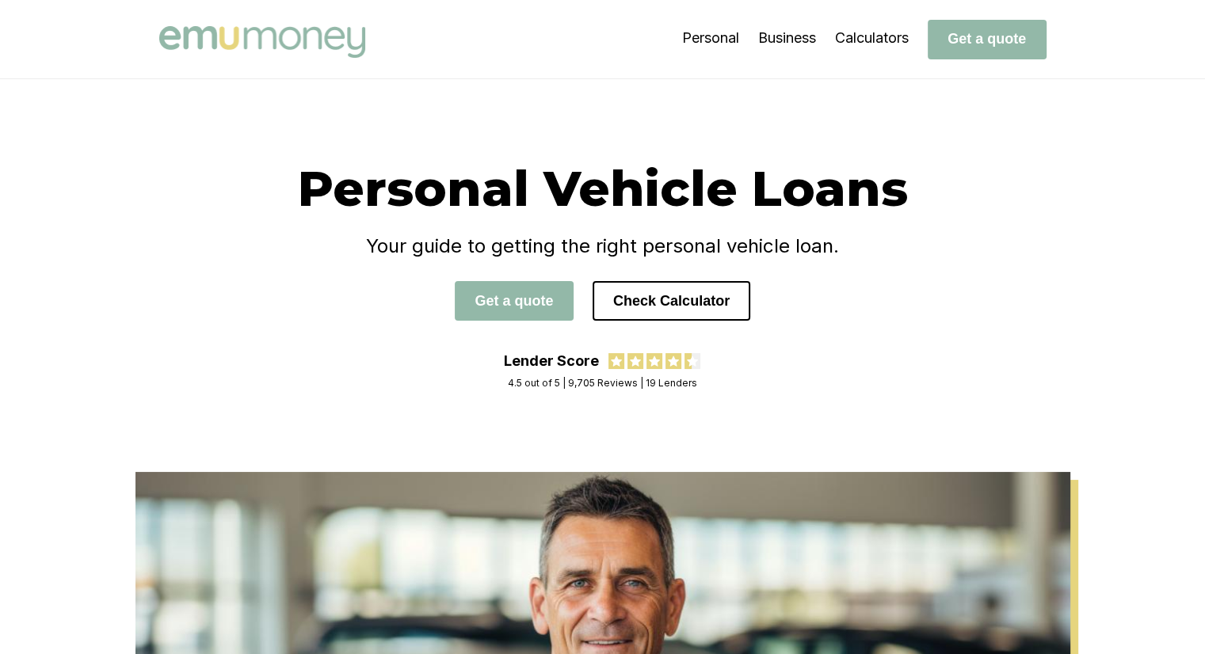
click at [823, 395] on div "Personal Vehicle Loans Your guide to getting the right personal vehicle loan. G…" at bounding box center [602, 275] width 1205 height 393
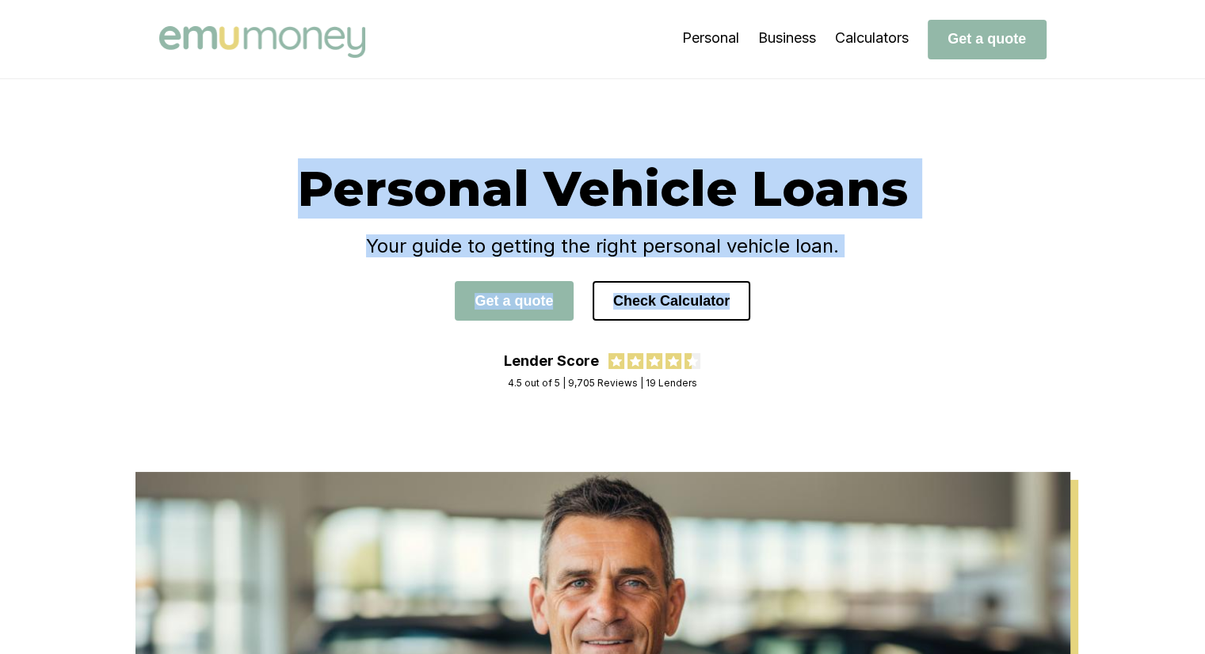
drag, startPoint x: 824, startPoint y: 391, endPoint x: 180, endPoint y: 140, distance: 691.1
click at [181, 141] on div "Personal Vehicle Loans Your guide to getting the right personal vehicle loan. G…" at bounding box center [602, 275] width 1205 height 393
click at [234, 124] on div "Personal Vehicle Loans Your guide to getting the right personal vehicle loan. G…" at bounding box center [602, 275] width 1205 height 393
drag, startPoint x: 258, startPoint y: 155, endPoint x: 805, endPoint y: 412, distance: 604.3
click at [805, 412] on div "Personal Vehicle Loans Your guide to getting the right personal vehicle loan. G…" at bounding box center [602, 275] width 1205 height 393
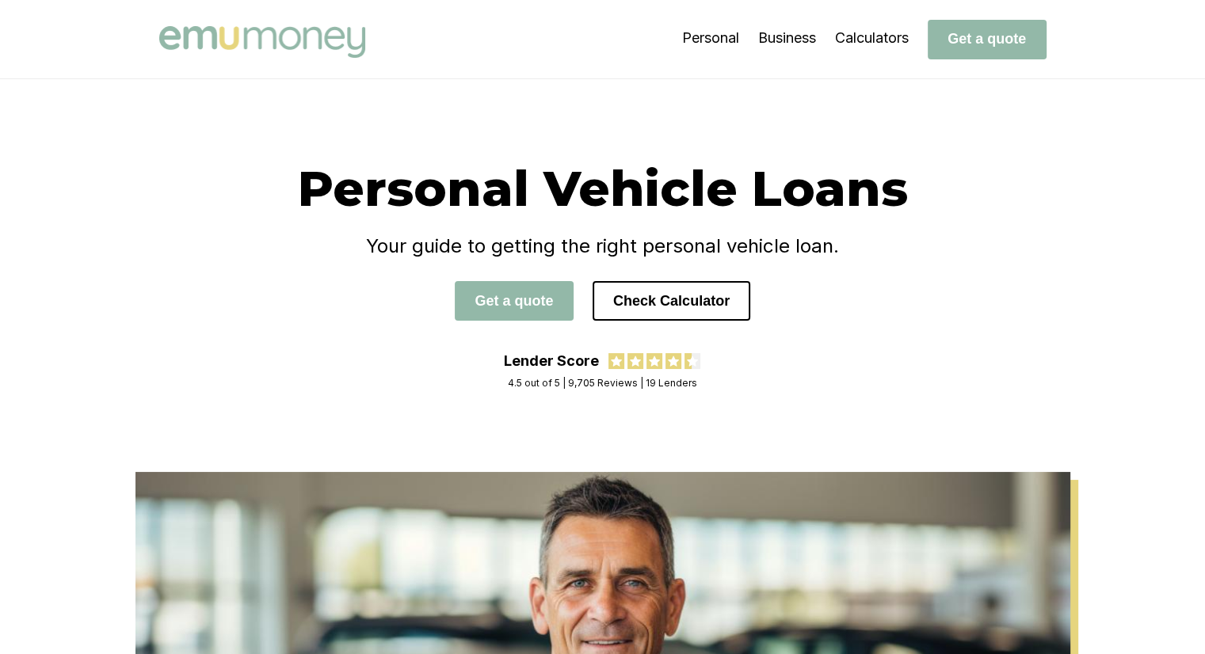
click at [805, 412] on div "Personal Vehicle Loans Your guide to getting the right personal vehicle loan. G…" at bounding box center [602, 275] width 1205 height 393
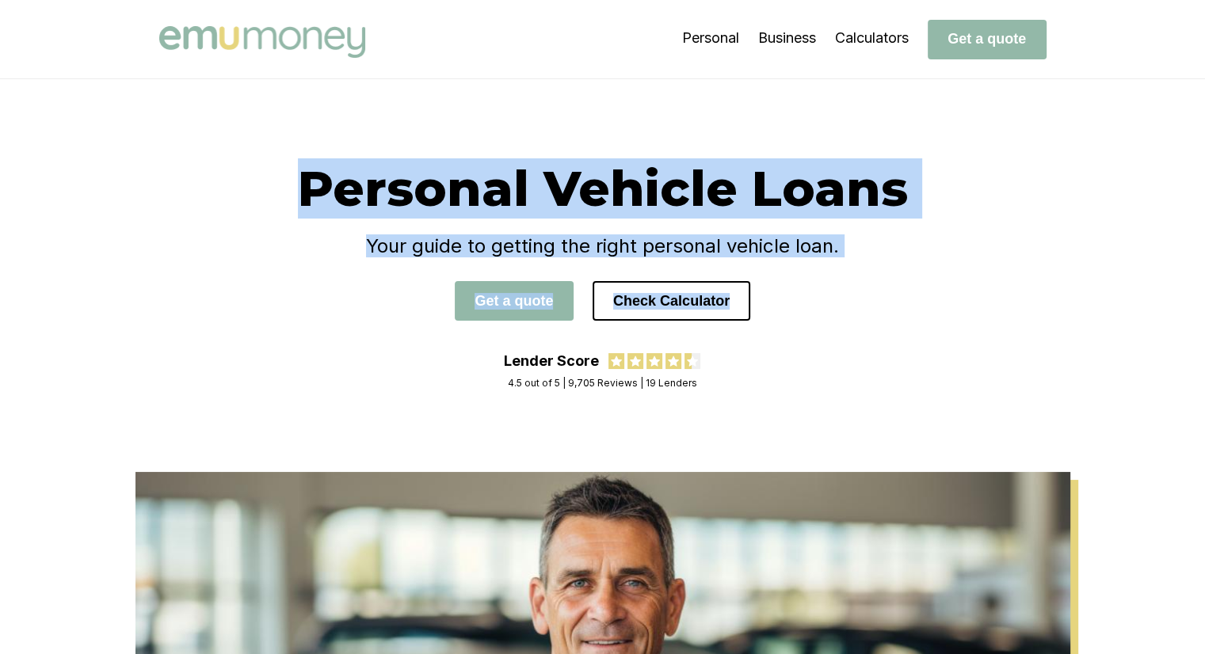
drag, startPoint x: 786, startPoint y: 416, endPoint x: 292, endPoint y: 162, distance: 555.6
click at [292, 162] on div "Personal Vehicle Loans Your guide to getting the right personal vehicle loan. G…" at bounding box center [602, 275] width 1205 height 393
click at [288, 160] on h1 "Personal Vehicle Loans" at bounding box center [602, 188] width 887 height 60
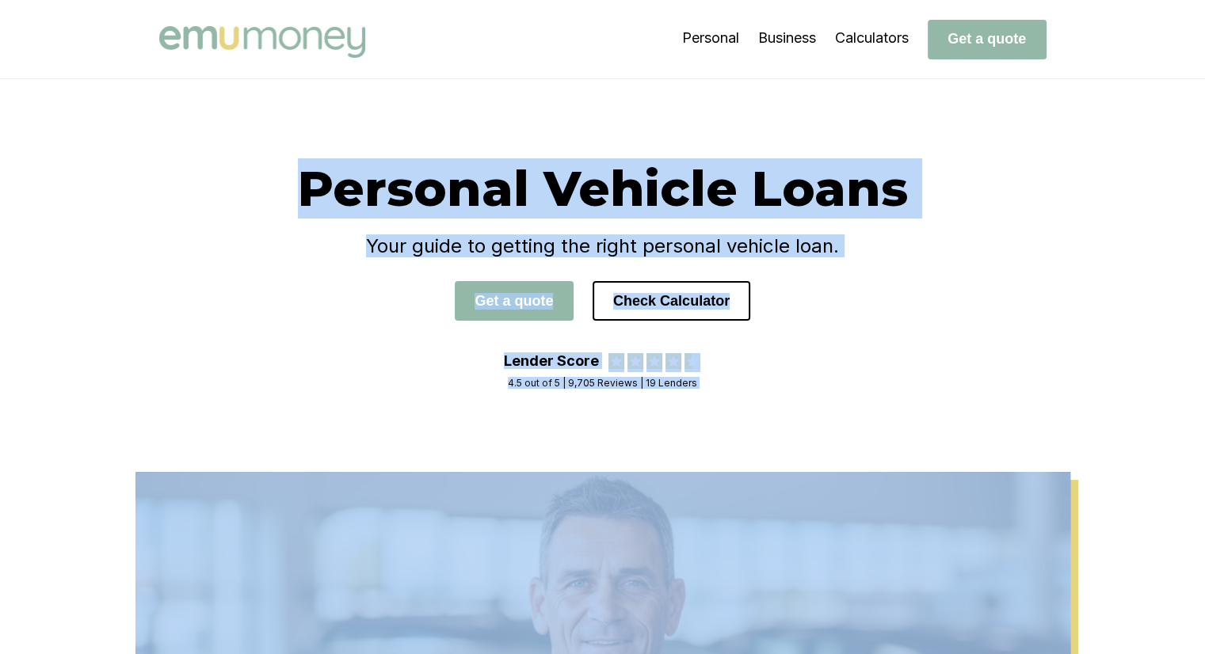
drag, startPoint x: 315, startPoint y: 166, endPoint x: 799, endPoint y: 478, distance: 575.4
click at [802, 422] on div "Personal Vehicle Loans Your guide to getting the right personal vehicle loan. G…" at bounding box center [602, 275] width 1205 height 393
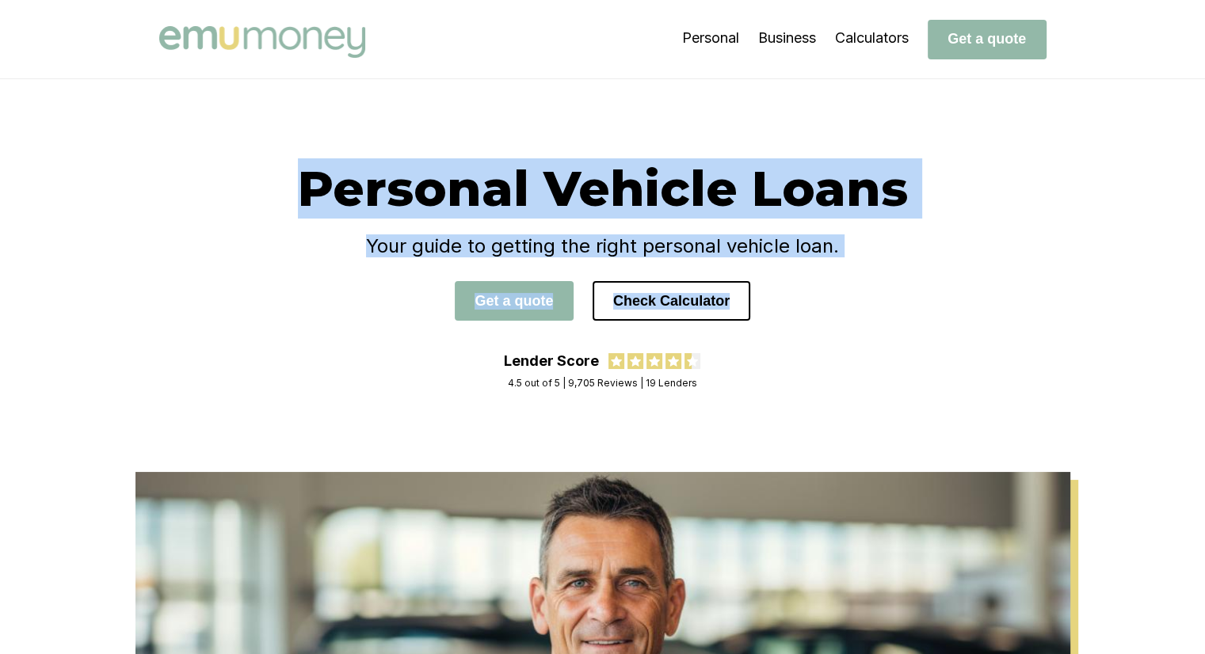
drag, startPoint x: 801, startPoint y: 419, endPoint x: 295, endPoint y: 127, distance: 584.7
click at [295, 128] on div "Personal Vehicle Loans Your guide to getting the right personal vehicle loan. G…" at bounding box center [602, 275] width 1205 height 393
click at [295, 127] on div "Personal Vehicle Loans Your guide to getting the right personal vehicle loan. G…" at bounding box center [602, 275] width 1205 height 393
drag, startPoint x: 592, startPoint y: 420, endPoint x: 800, endPoint y: 425, distance: 208.5
click at [801, 438] on div "Personal Vehicle Loans Your guide to getting the right personal vehicle loan. G…" at bounding box center [602, 275] width 1205 height 393
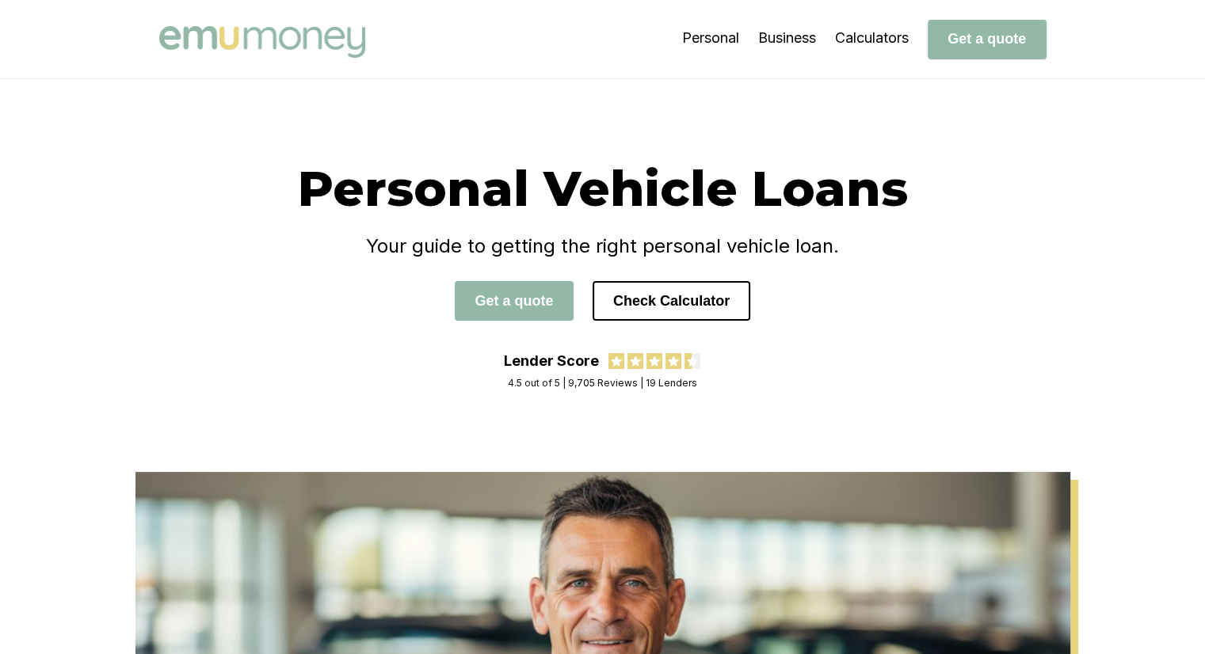
click at [800, 425] on div "Personal Vehicle Loans Your guide to getting the right personal vehicle loan. G…" at bounding box center [602, 275] width 1205 height 393
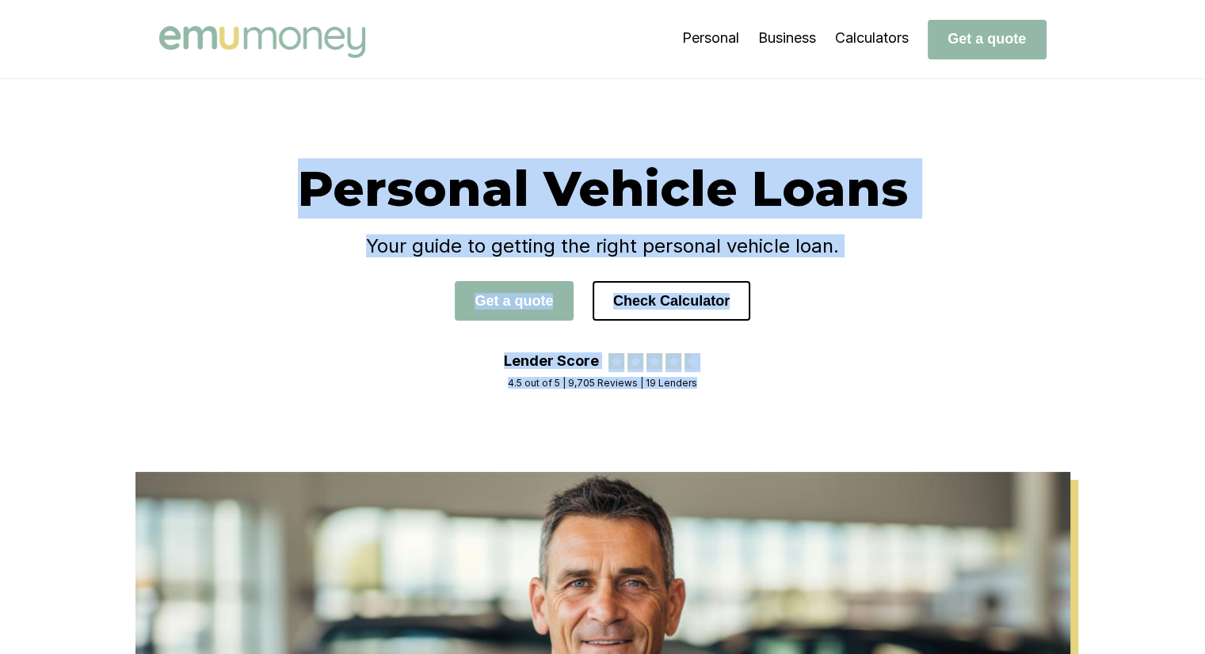
drag, startPoint x: 317, startPoint y: 185, endPoint x: 731, endPoint y: 406, distance: 470.0
click at [731, 406] on div "Personal Vehicle Loans Your guide to getting the right personal vehicle loan. G…" at bounding box center [602, 275] width 1205 height 393
